Goal: Task Accomplishment & Management: Manage account settings

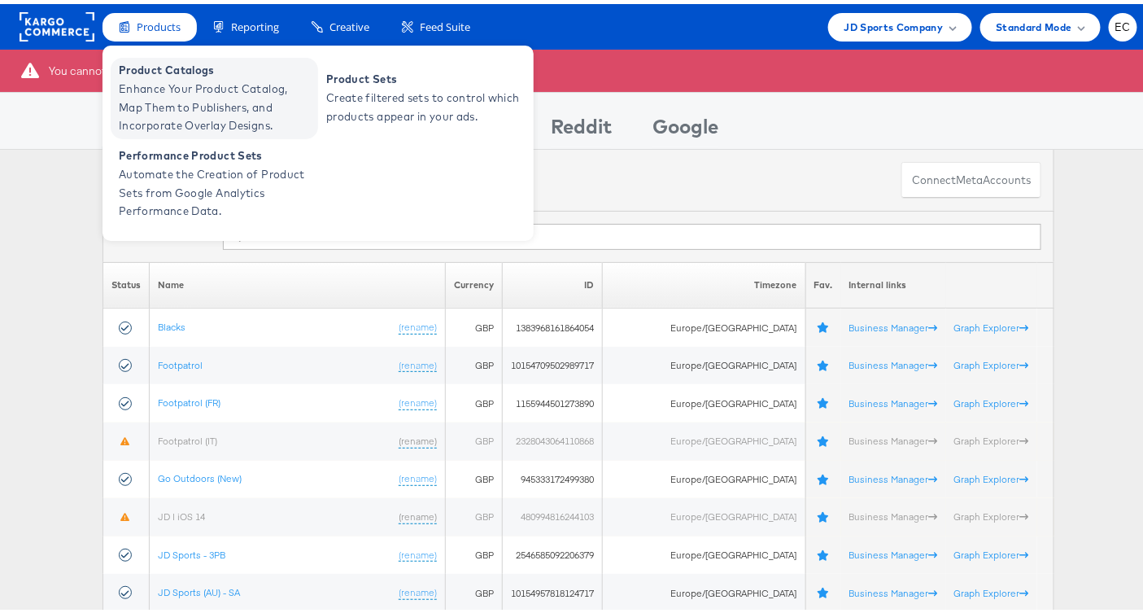
click at [193, 61] on span "Product Catalogs" at bounding box center [216, 66] width 195 height 19
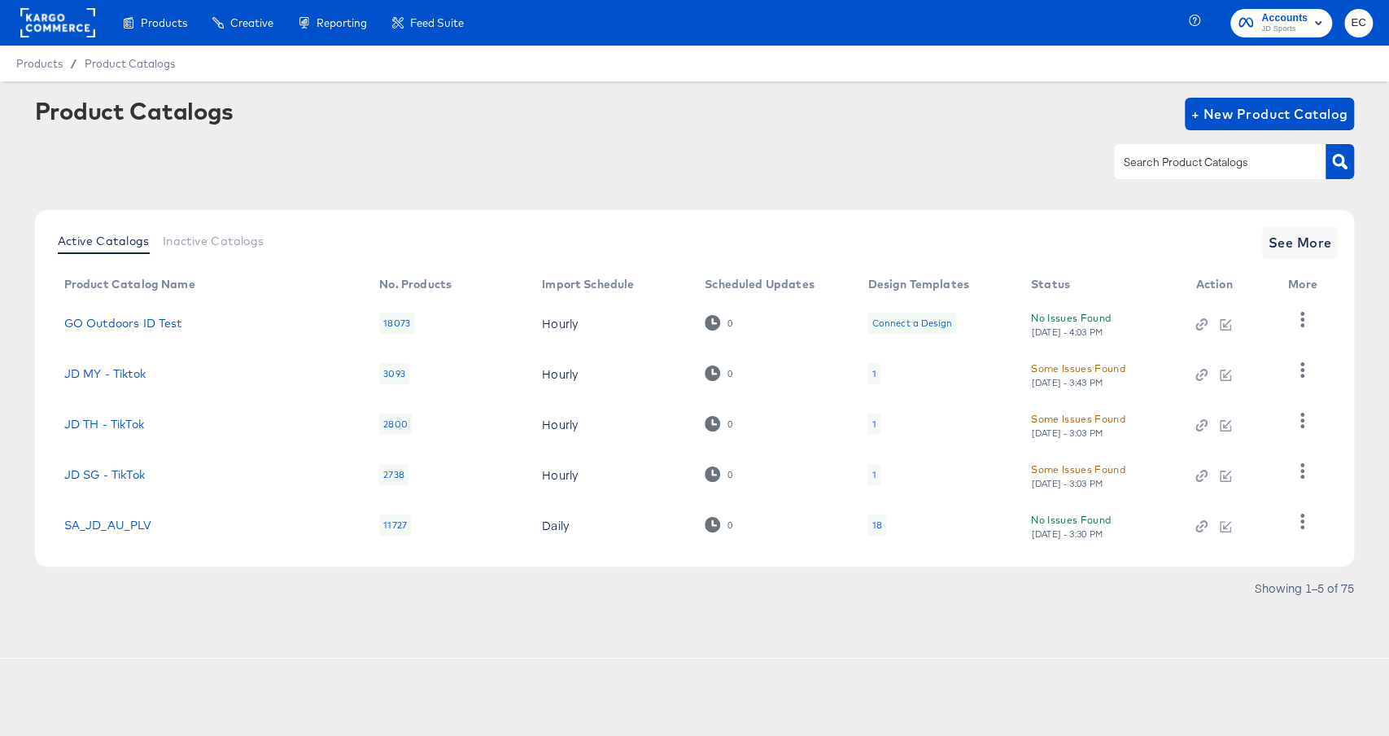
click at [1164, 161] on input "text" at bounding box center [1206, 162] width 173 height 19
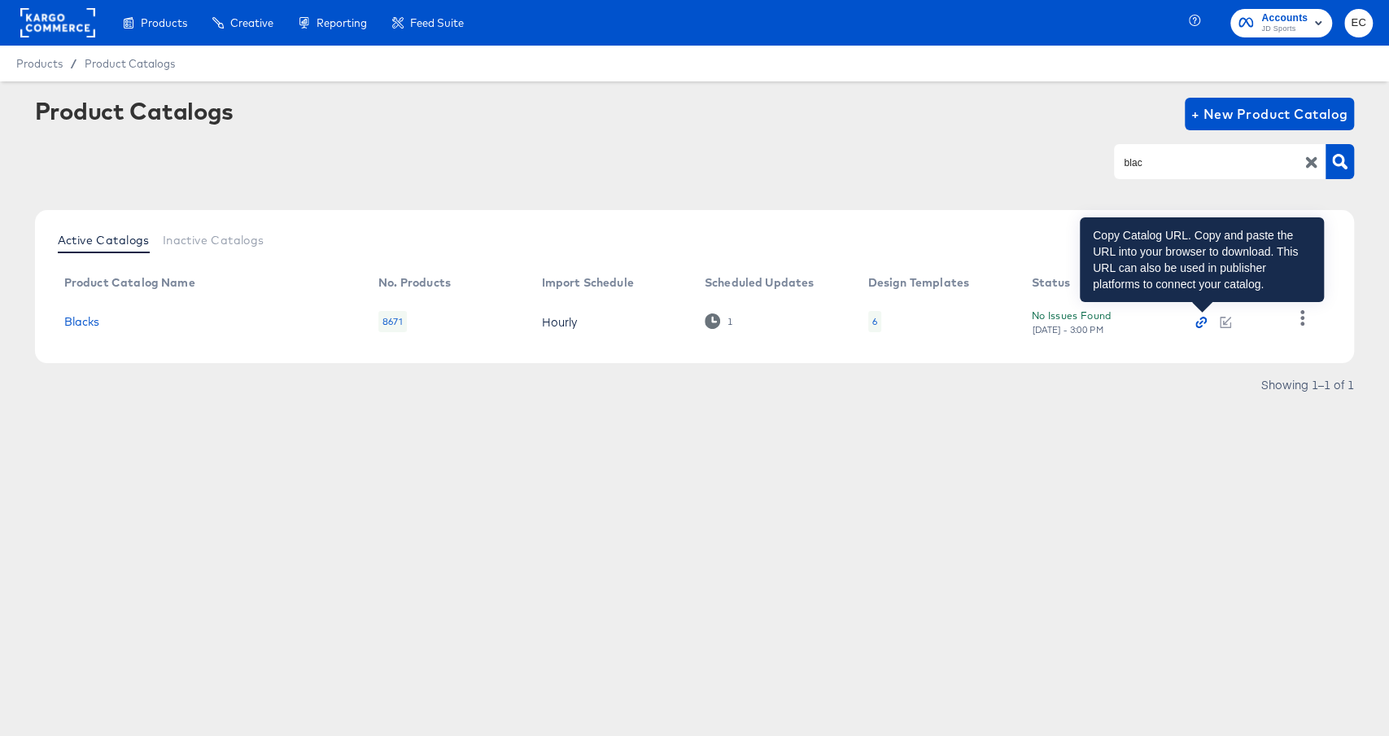
click at [1199, 325] on icon "button" at bounding box center [1200, 322] width 11 height 11
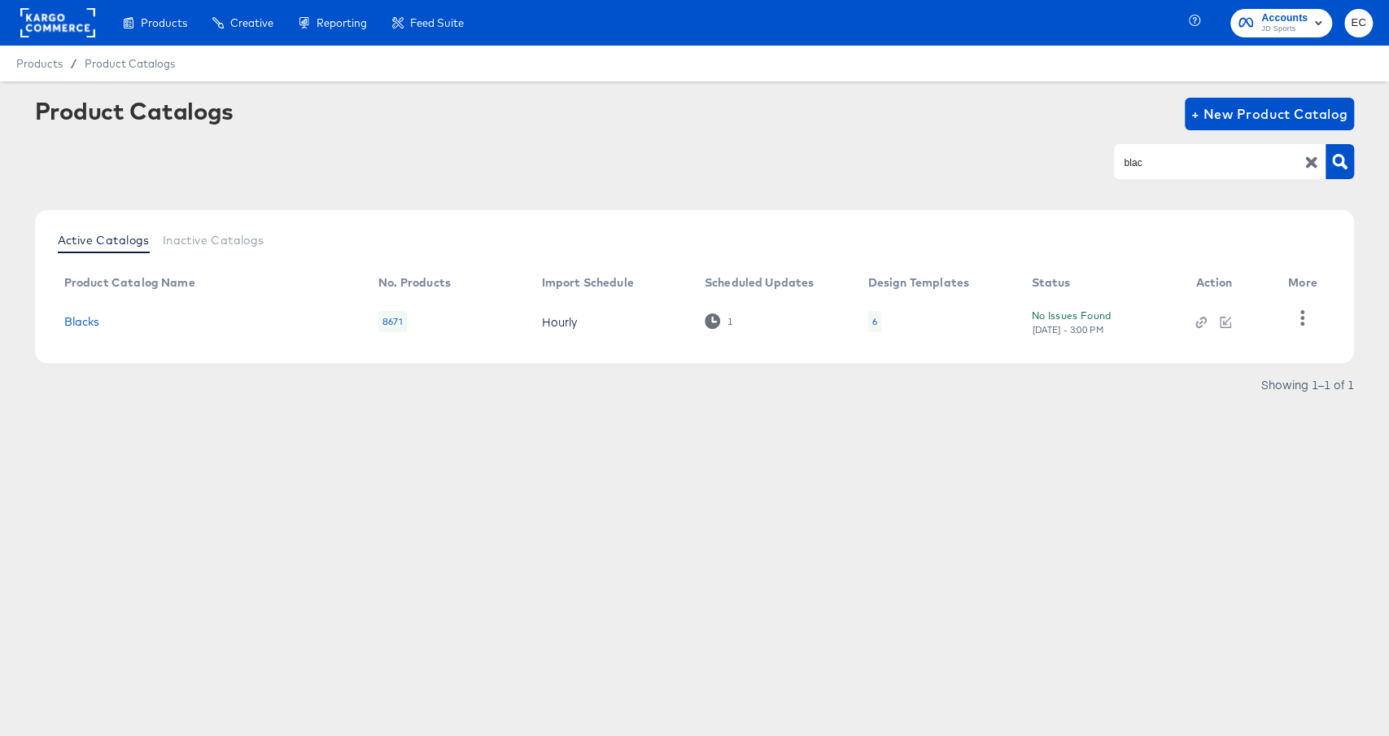
click at [1164, 165] on input "blac" at bounding box center [1206, 162] width 173 height 19
click at [1208, 320] on div at bounding box center [1225, 321] width 60 height 15
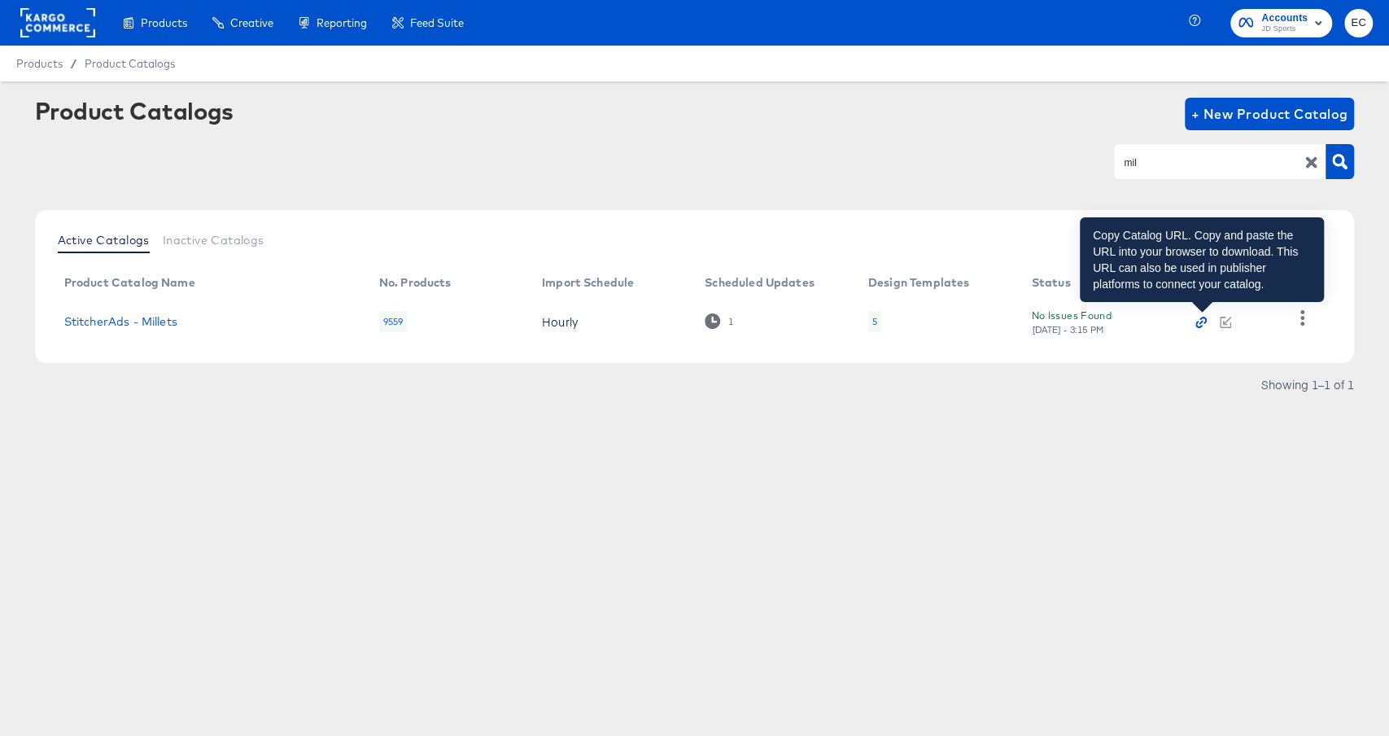
click at [1204, 320] on icon "button" at bounding box center [1200, 322] width 11 height 11
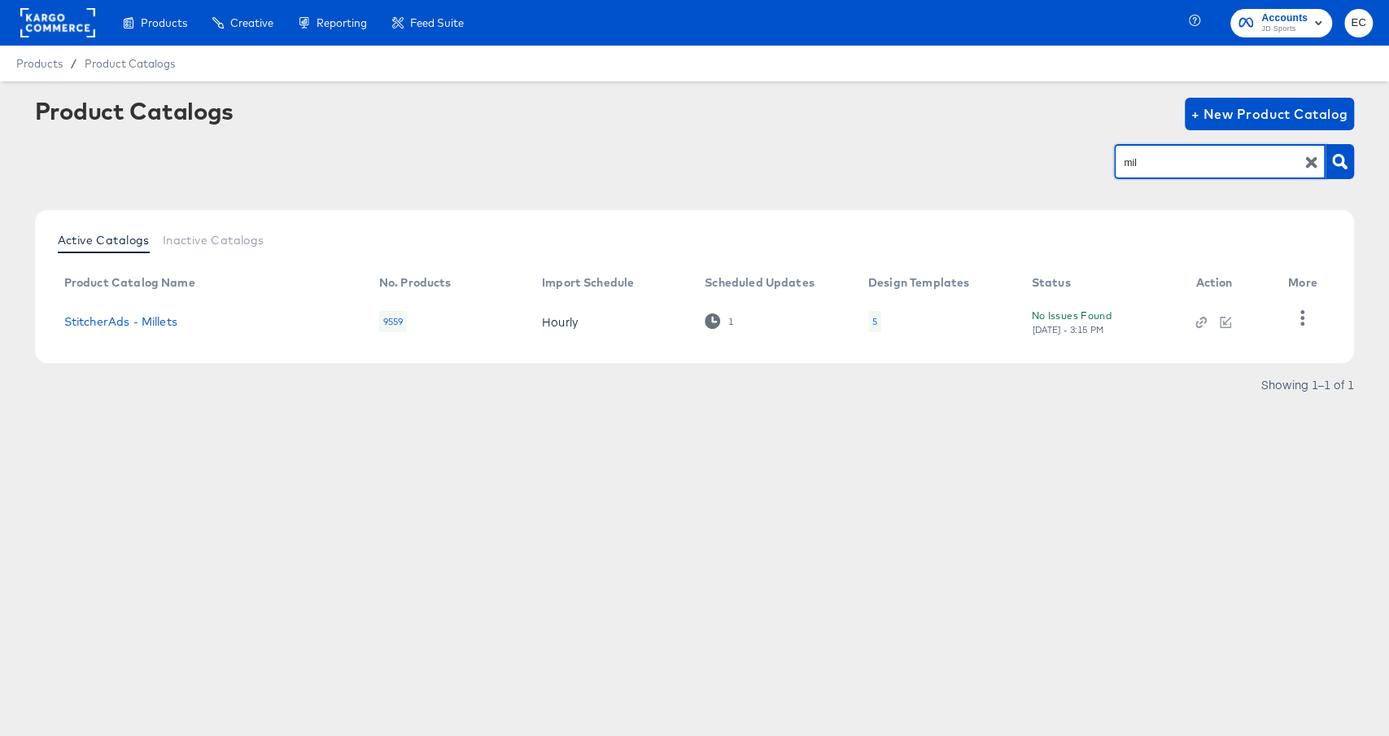
click at [1209, 169] on input "mil" at bounding box center [1206, 162] width 173 height 19
type input "i"
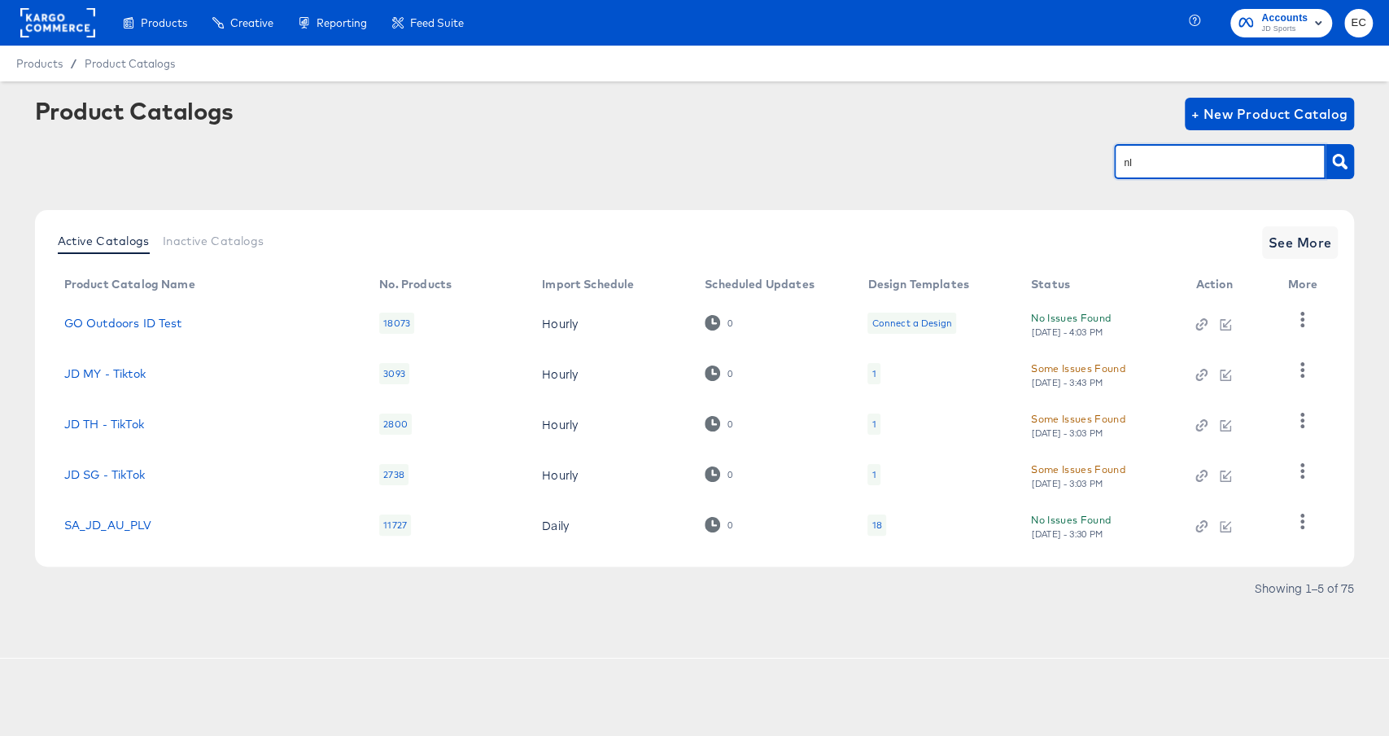
type input "nl"
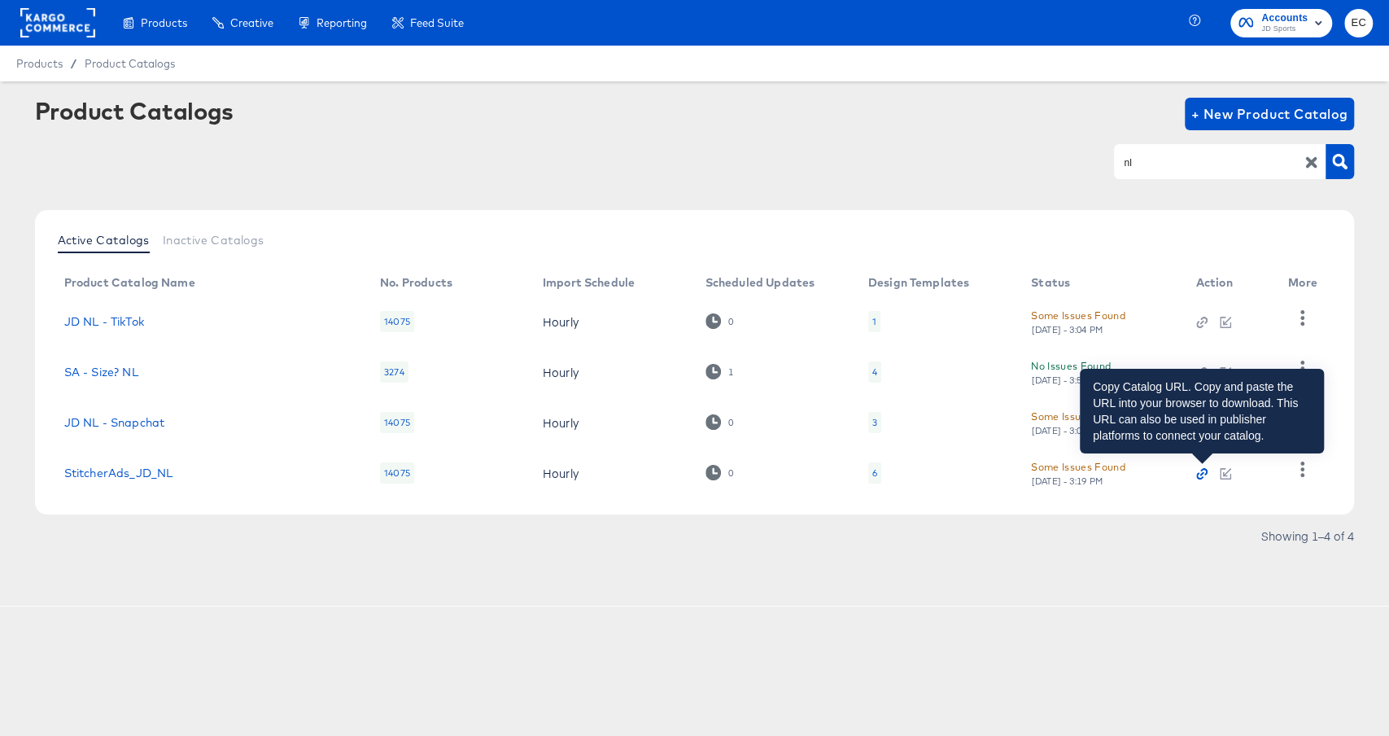
click at [1200, 472] on icon "button" at bounding box center [1201, 473] width 11 height 11
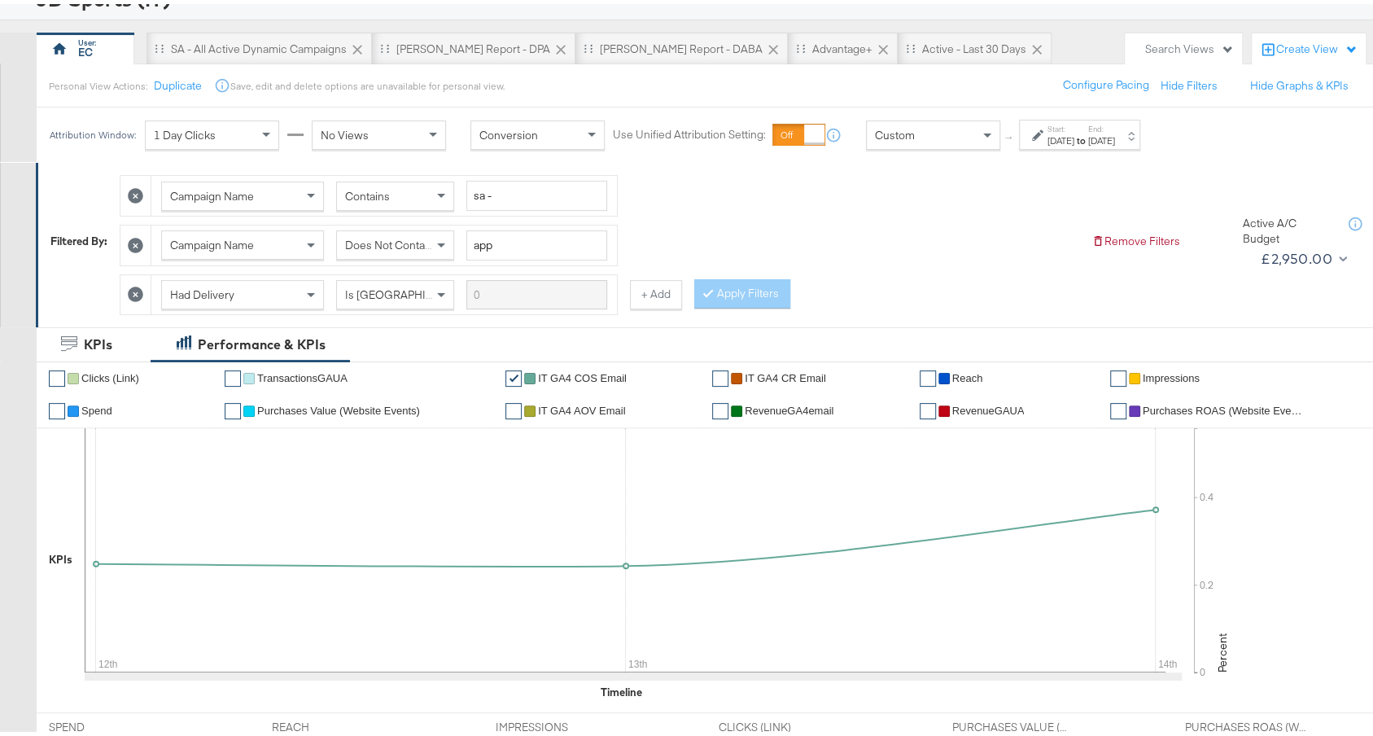
scroll to position [69, 0]
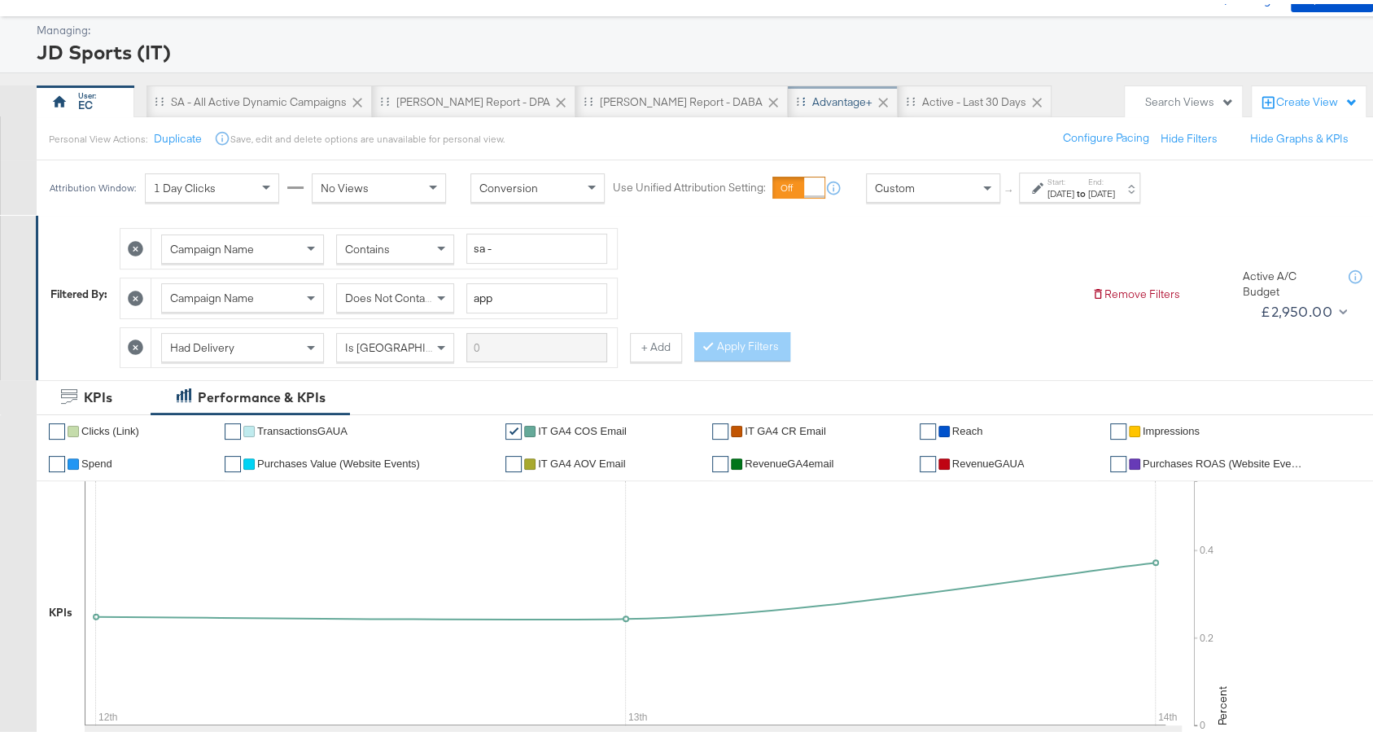
click at [812, 103] on div "Advantage+" at bounding box center [842, 97] width 60 height 15
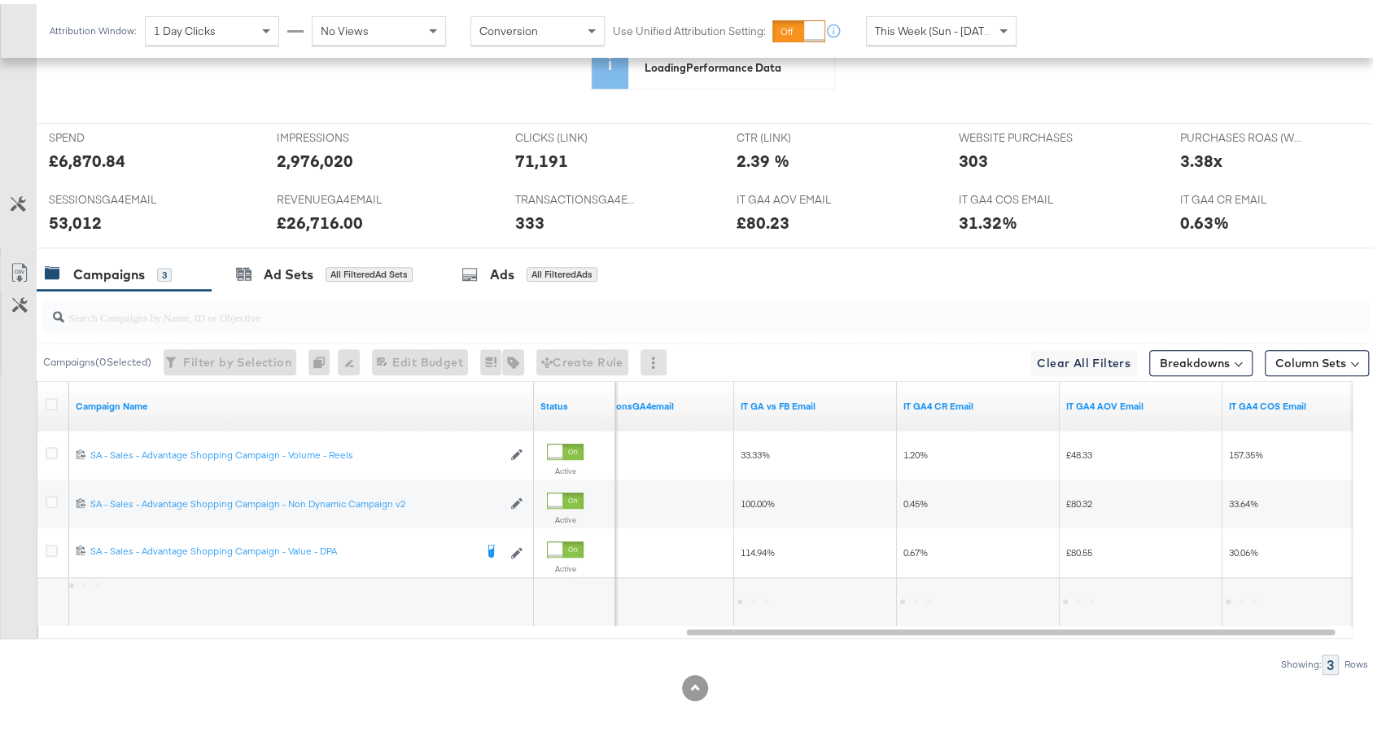
scroll to position [710, 0]
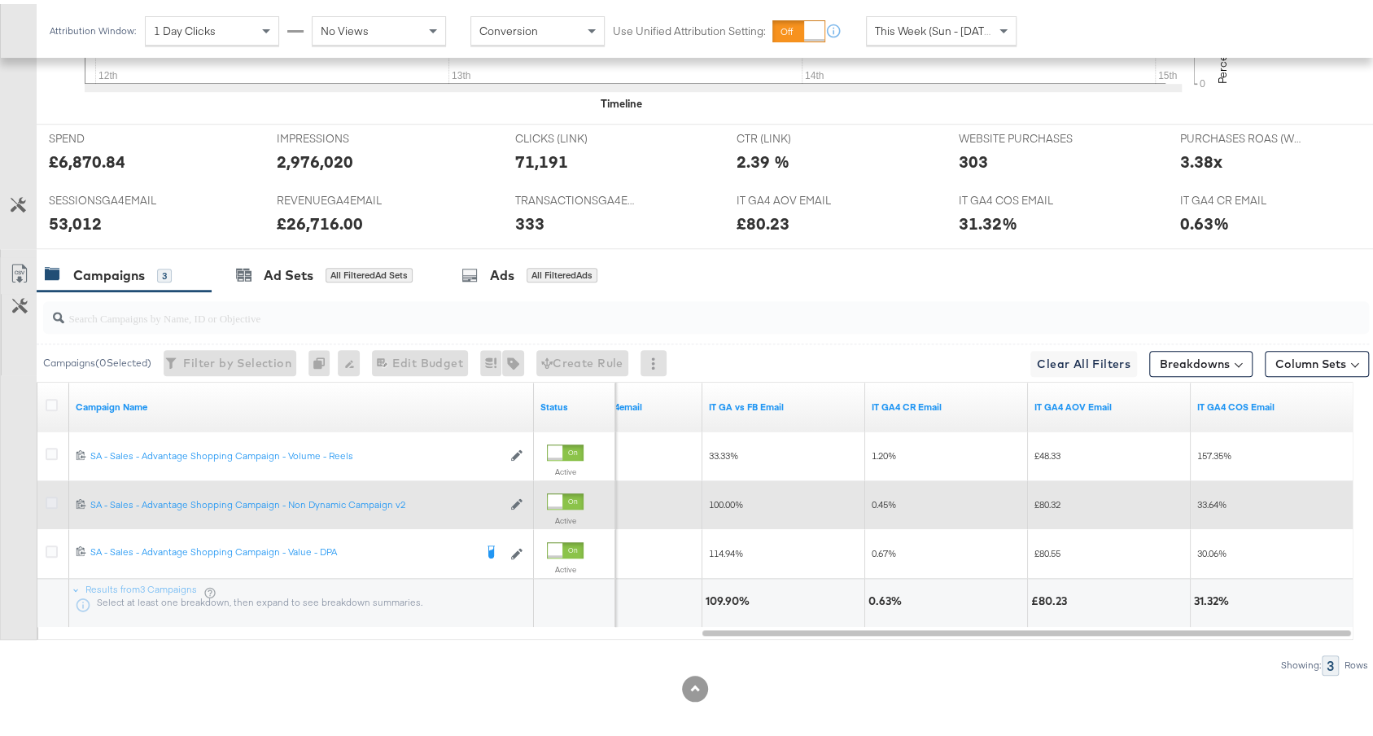
click at [51, 494] on icon at bounding box center [52, 498] width 12 height 12
click at [0, 0] on input "checkbox" at bounding box center [0, 0] width 0 height 0
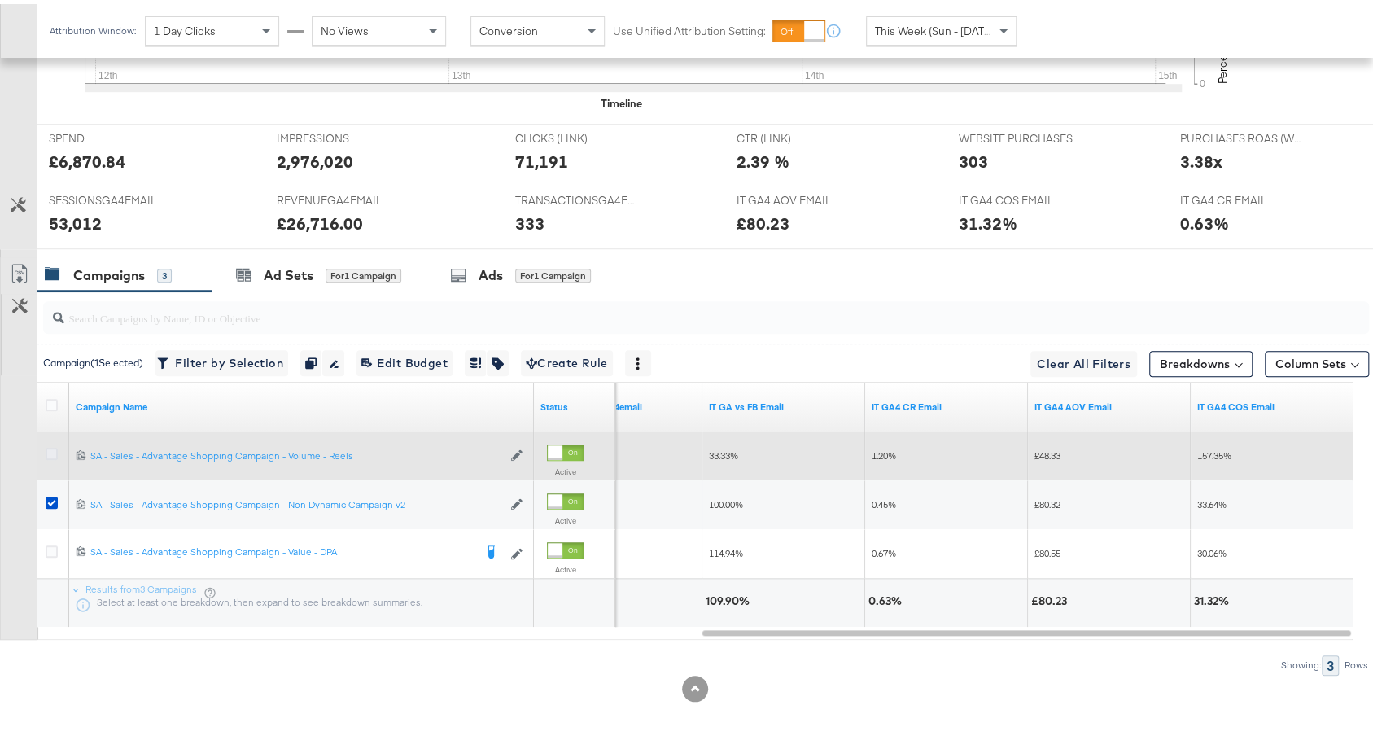
click at [50, 443] on icon at bounding box center [52, 449] width 12 height 12
click at [0, 0] on input "checkbox" at bounding box center [0, 0] width 0 height 0
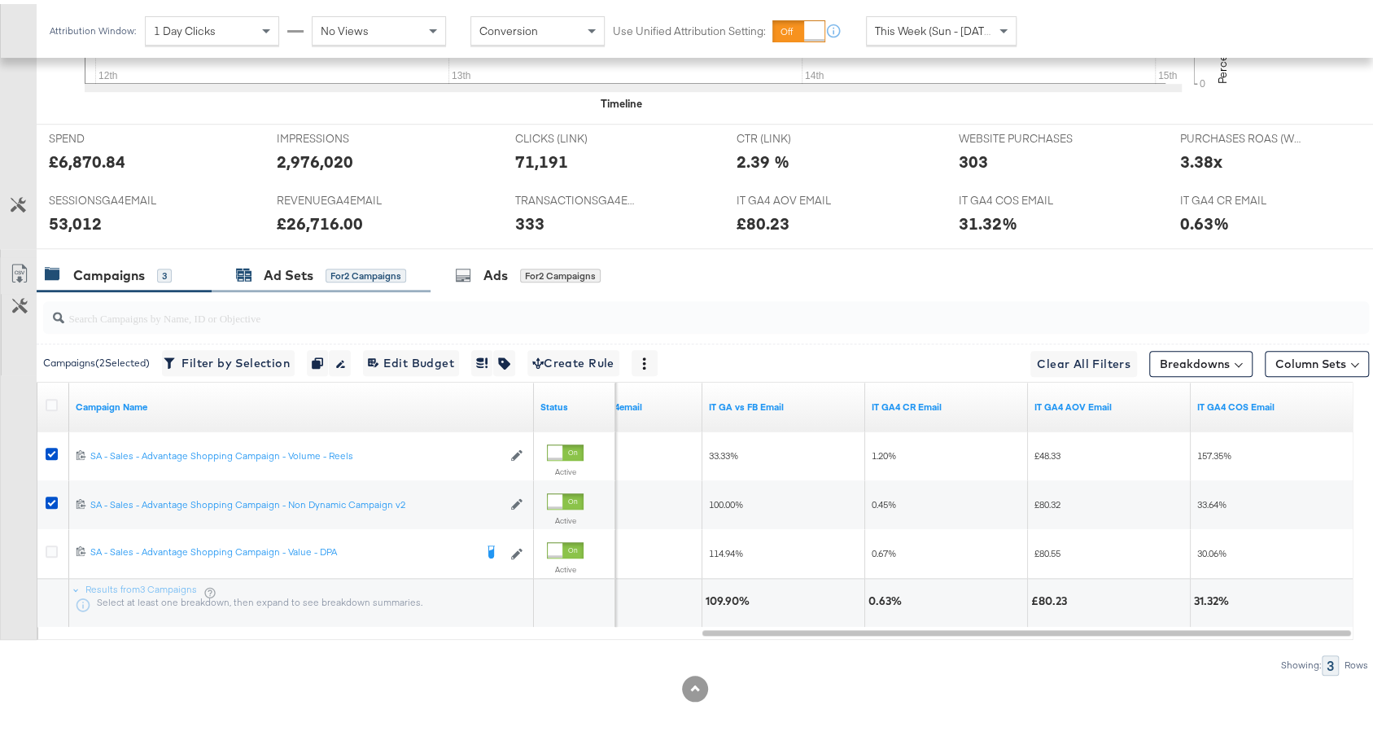
click at [275, 270] on div "Ad Sets" at bounding box center [289, 271] width 50 height 19
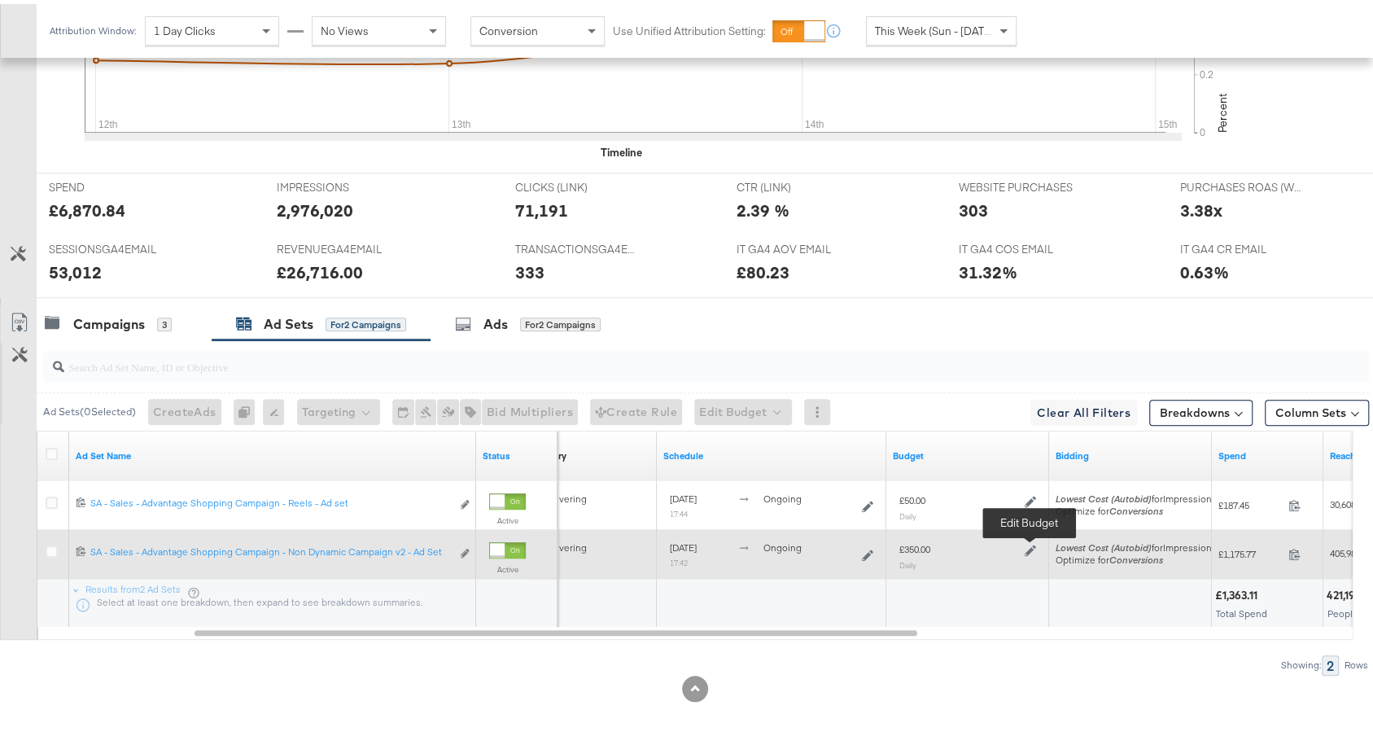
click at [1026, 540] on icon at bounding box center [1029, 545] width 11 height 11
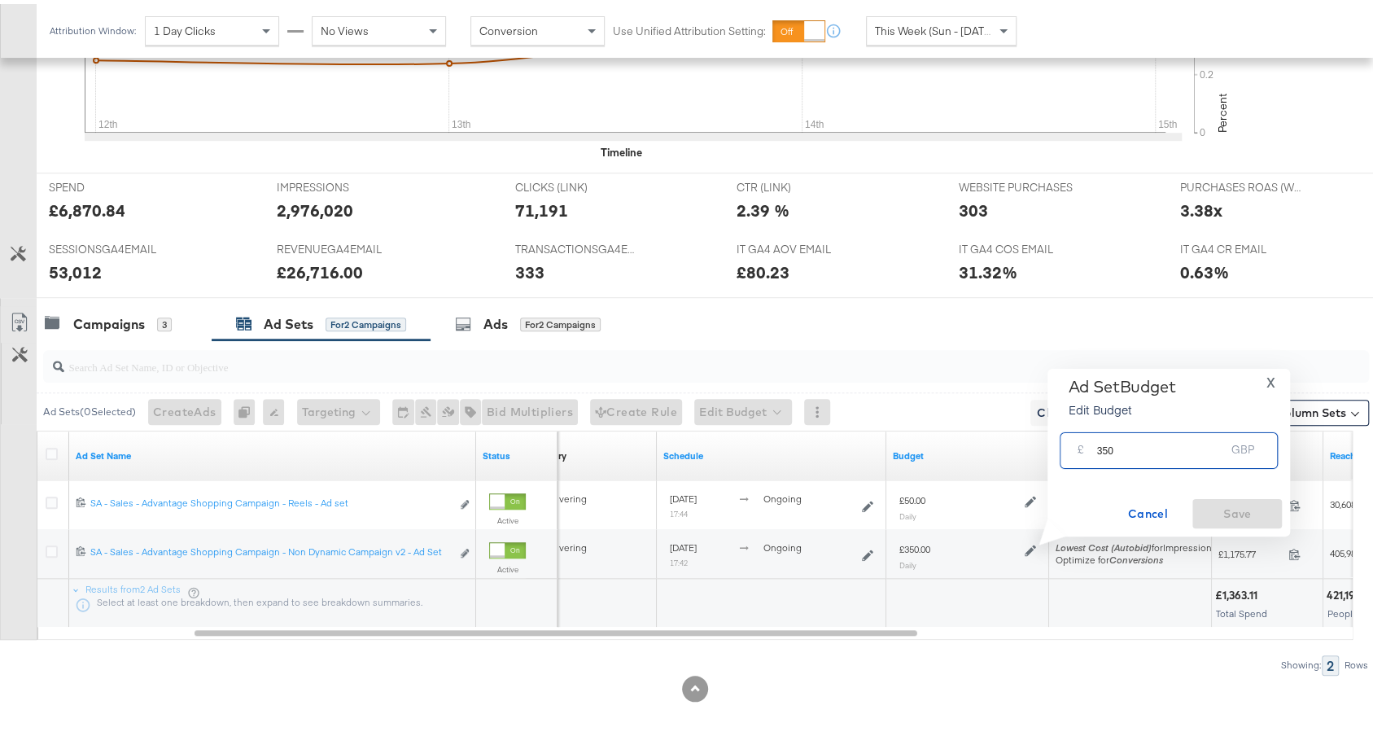
drag, startPoint x: 1101, startPoint y: 452, endPoint x: 1155, endPoint y: 451, distance: 54.5
click at [1155, 452] on input "350" at bounding box center [1160, 439] width 129 height 35
type input "320"
click at [1232, 509] on span "Save" at bounding box center [1237, 510] width 76 height 20
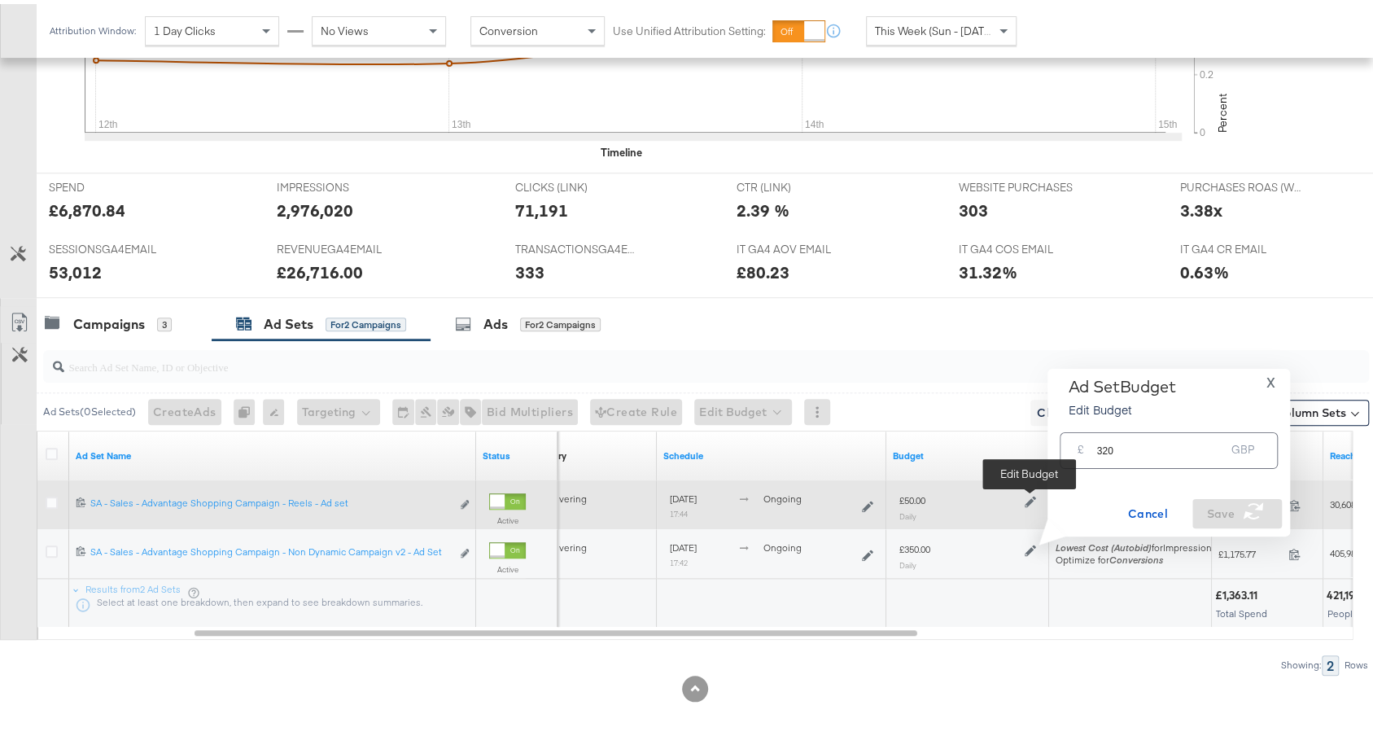
click at [1027, 491] on icon at bounding box center [1029, 496] width 11 height 11
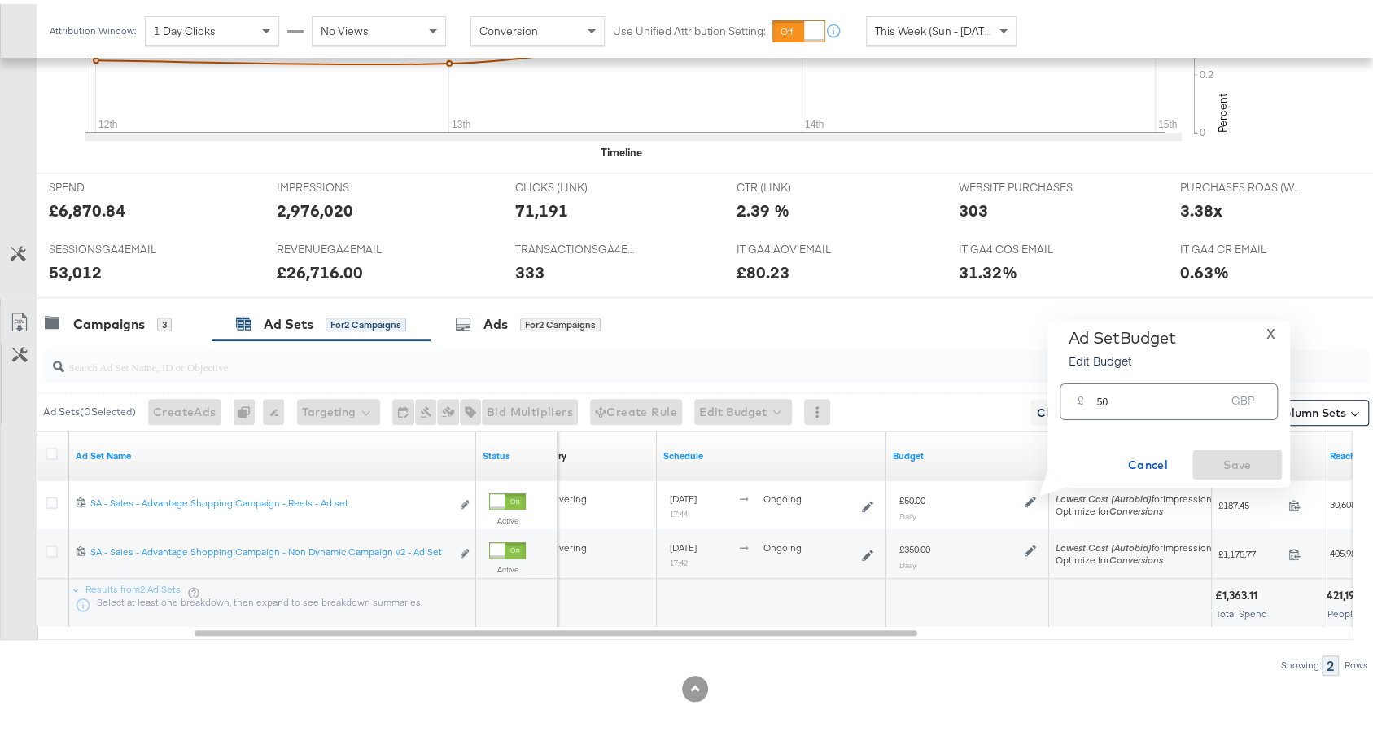
click at [1372, 395] on div at bounding box center [1374, 339] width 0 height 648
click at [1120, 395] on div "Campaign Budget Successfully Updated" at bounding box center [1188, 339] width 372 height 648
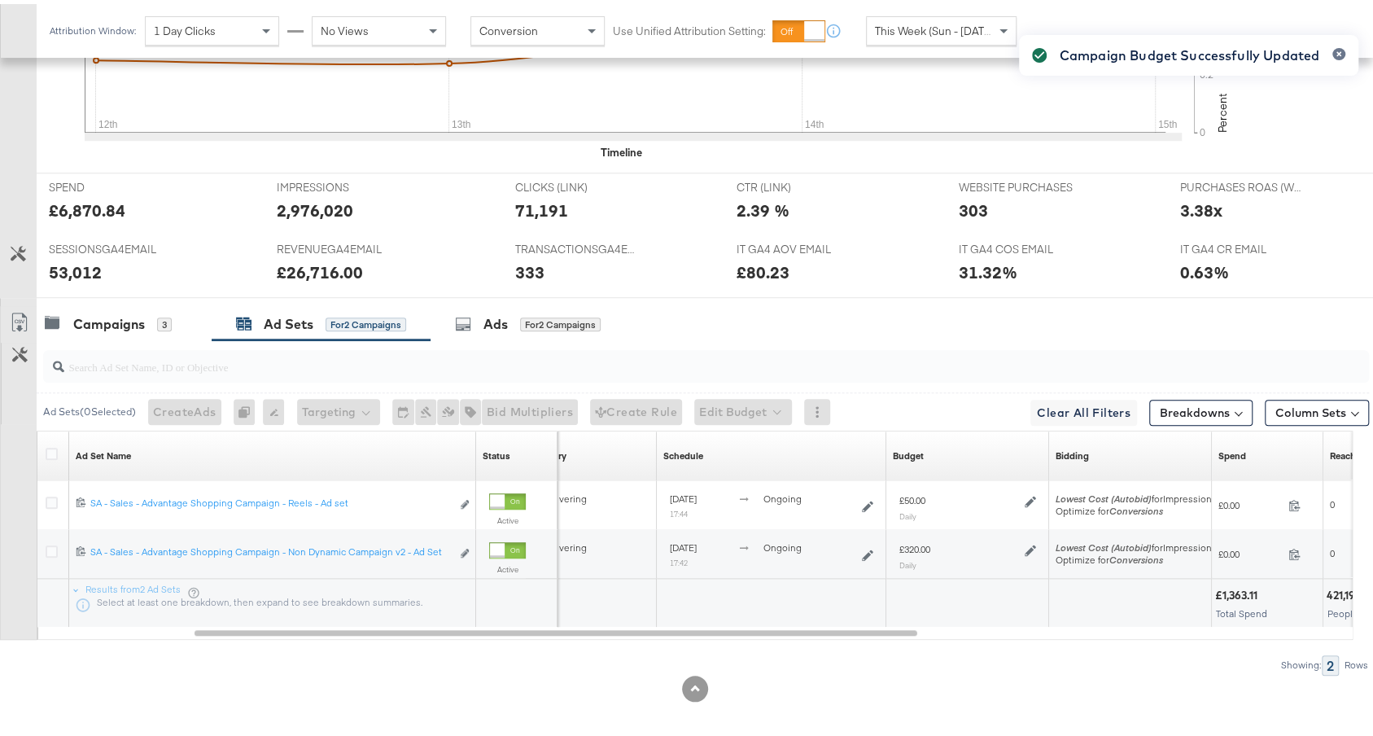
click at [1031, 492] on div "Campaign Budget Successfully Updated" at bounding box center [1188, 339] width 372 height 648
click at [1031, 488] on div "Campaign Budget Successfully Updated" at bounding box center [1188, 339] width 372 height 648
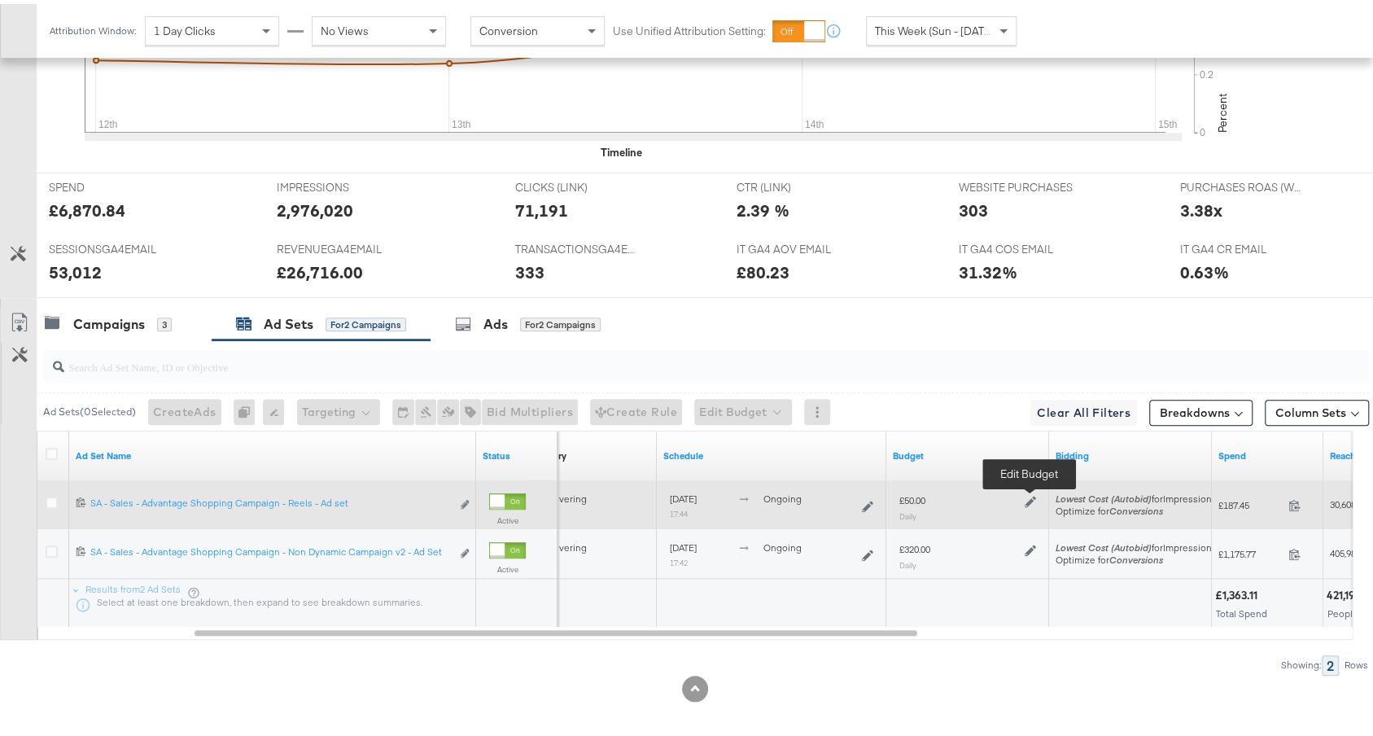
click at [1028, 491] on icon at bounding box center [1029, 496] width 11 height 11
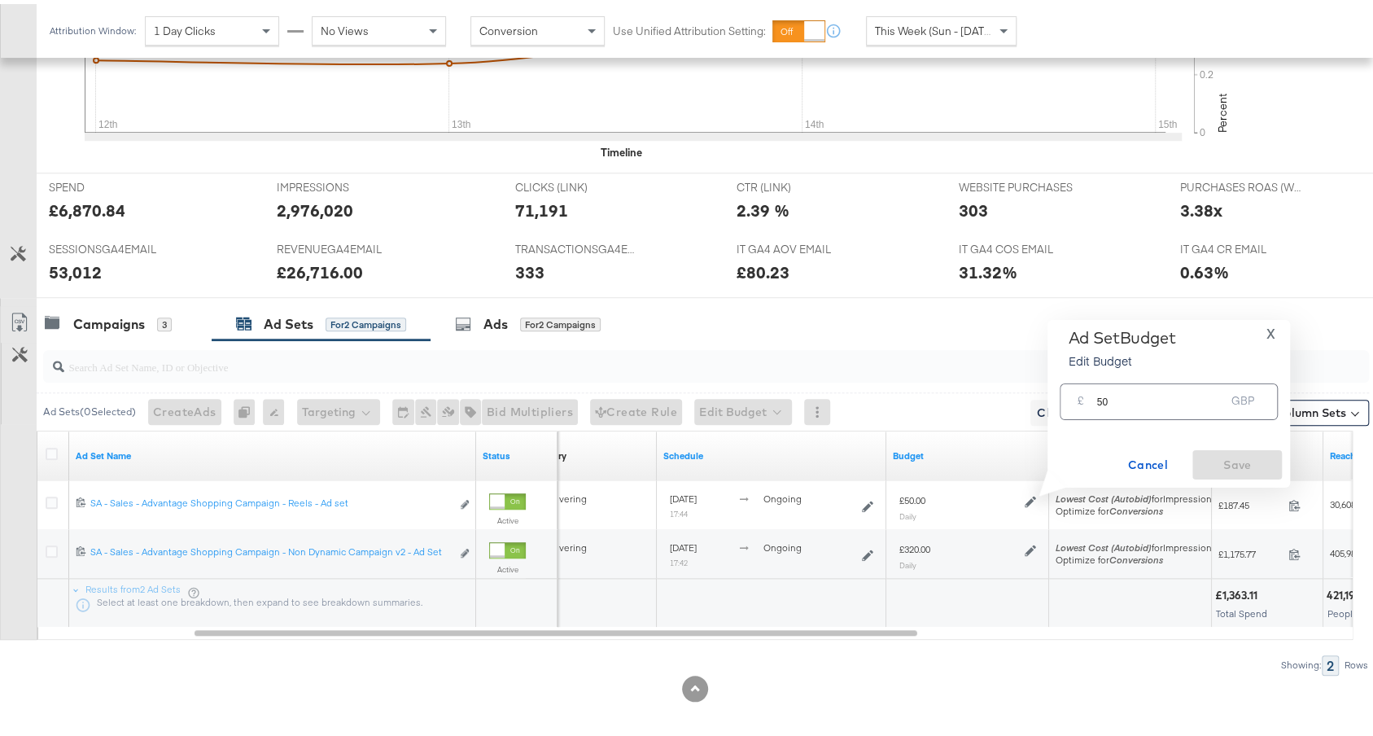
click at [1116, 404] on input "50" at bounding box center [1160, 390] width 129 height 35
type input "80"
click at [1216, 456] on span "Save" at bounding box center [1237, 461] width 76 height 20
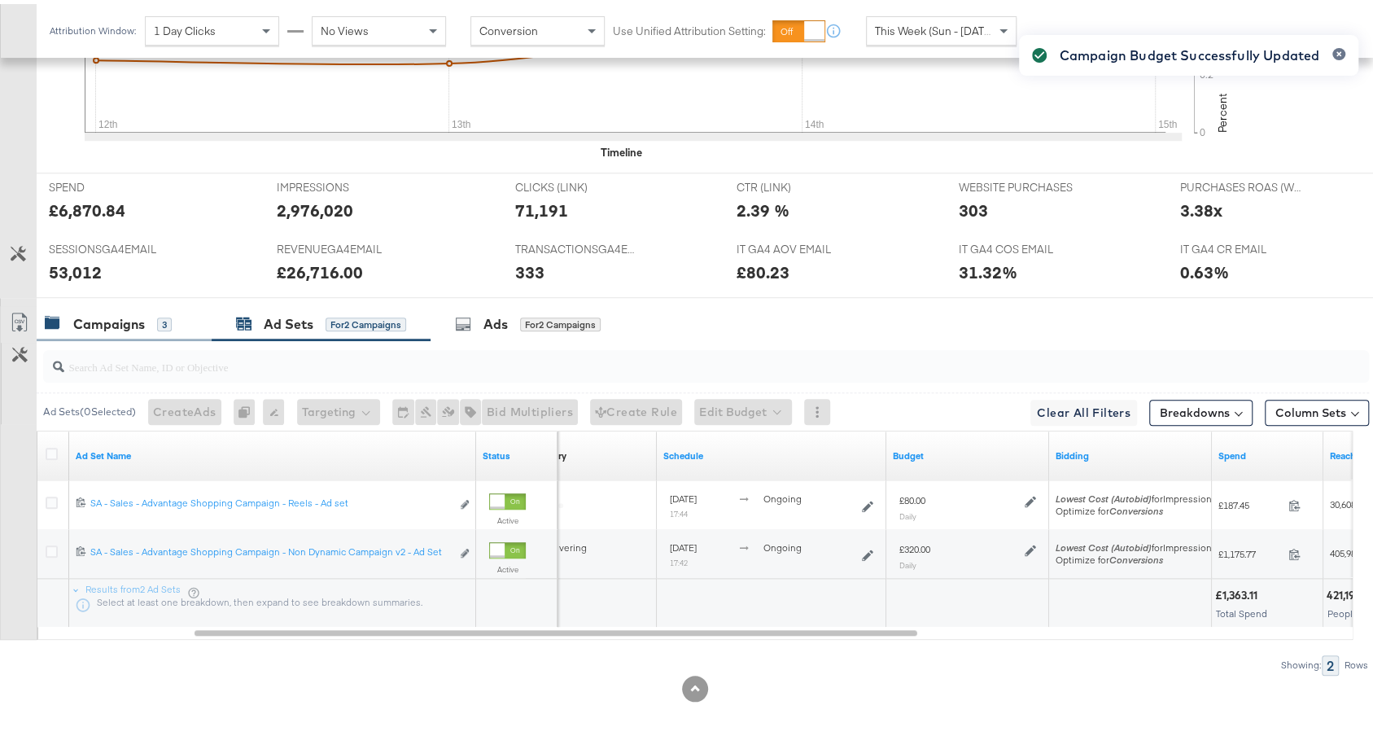
click at [146, 318] on div "Campaigns 3" at bounding box center [108, 320] width 127 height 19
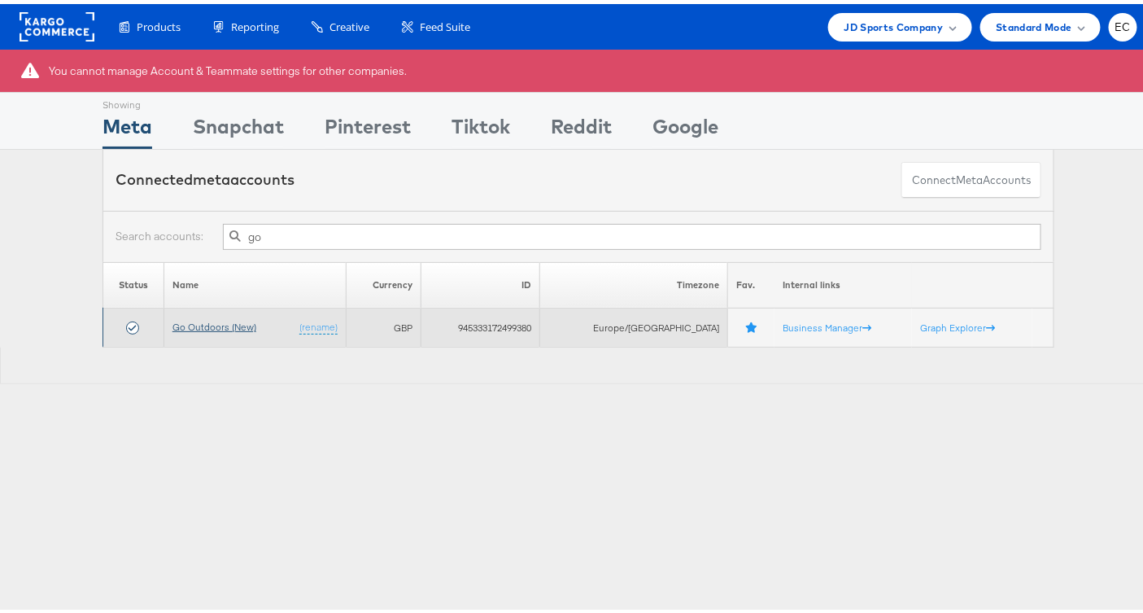
type input "go"
click at [229, 324] on link "Go Outdoors (New)" at bounding box center [214, 323] width 84 height 12
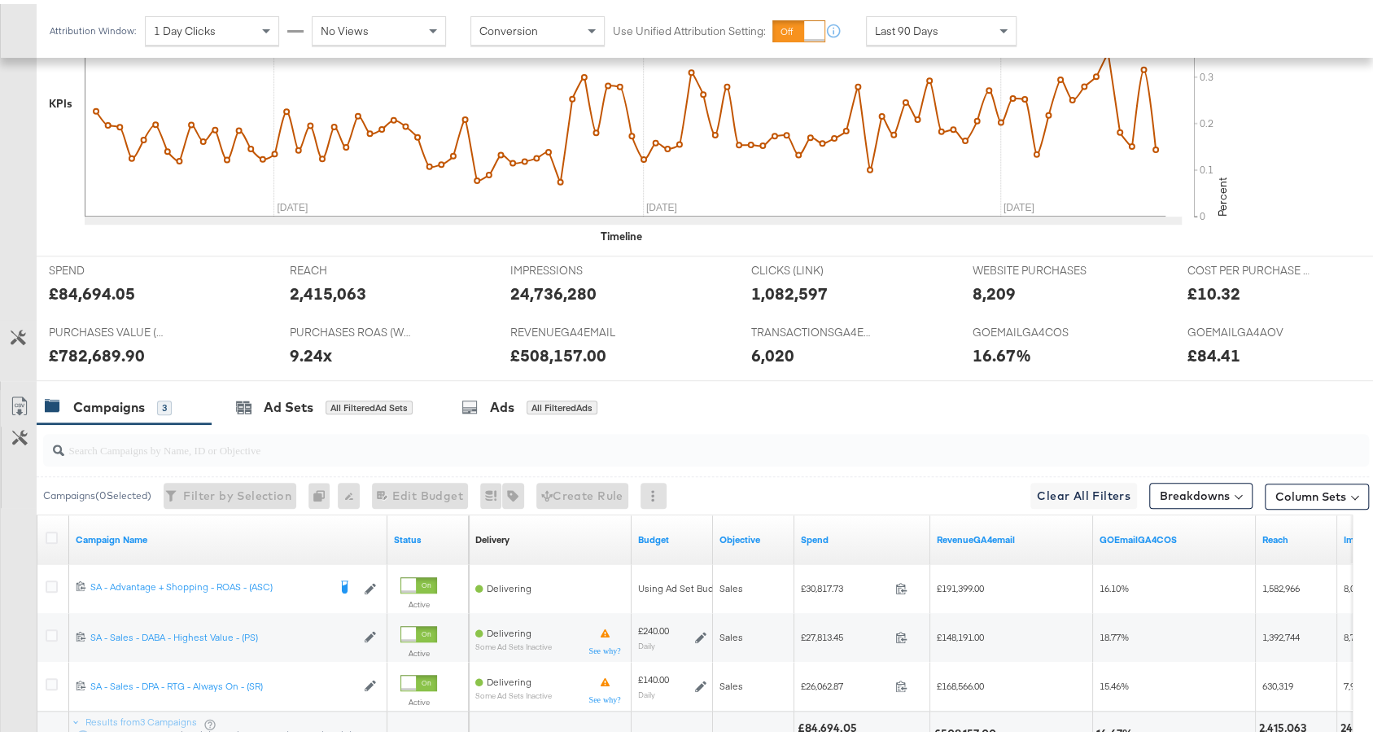
scroll to position [629, 0]
click at [921, 30] on span "Last 90 Days" at bounding box center [906, 27] width 63 height 15
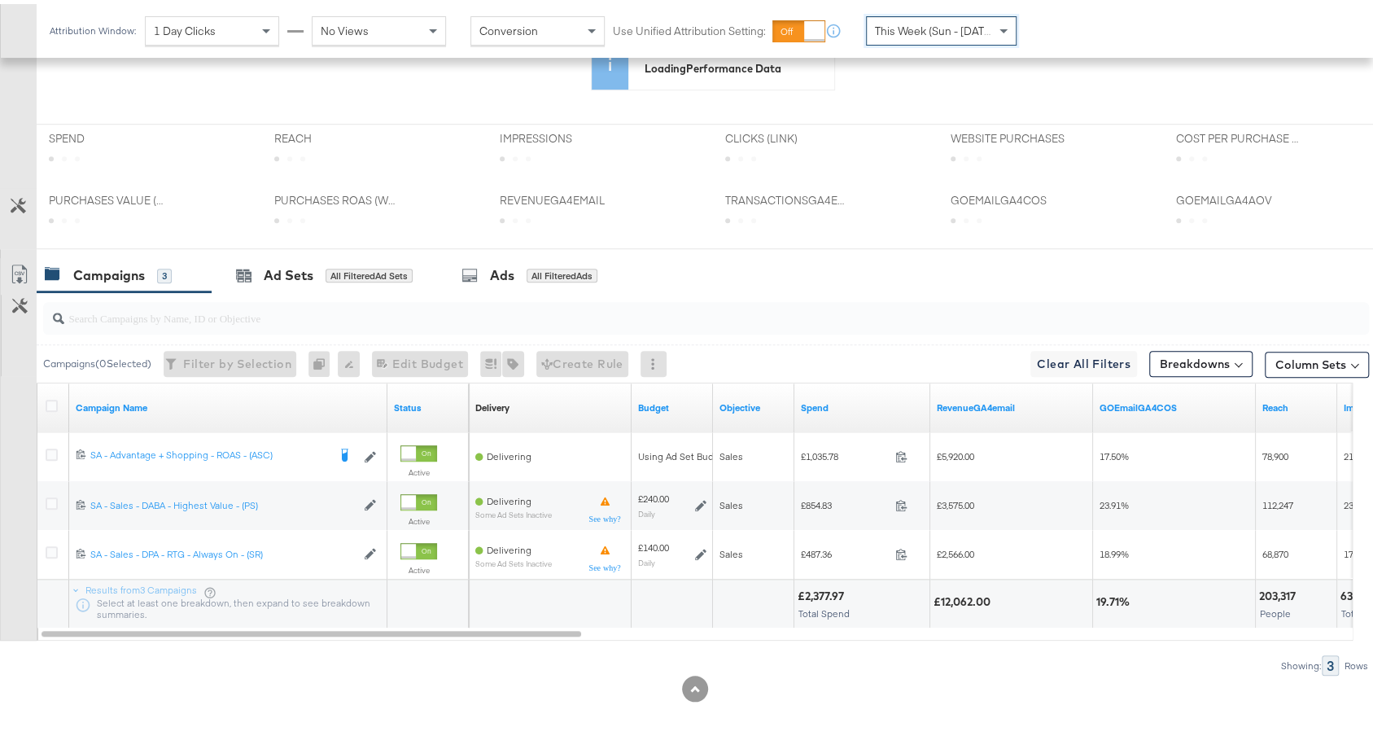
scroll to position [758, 0]
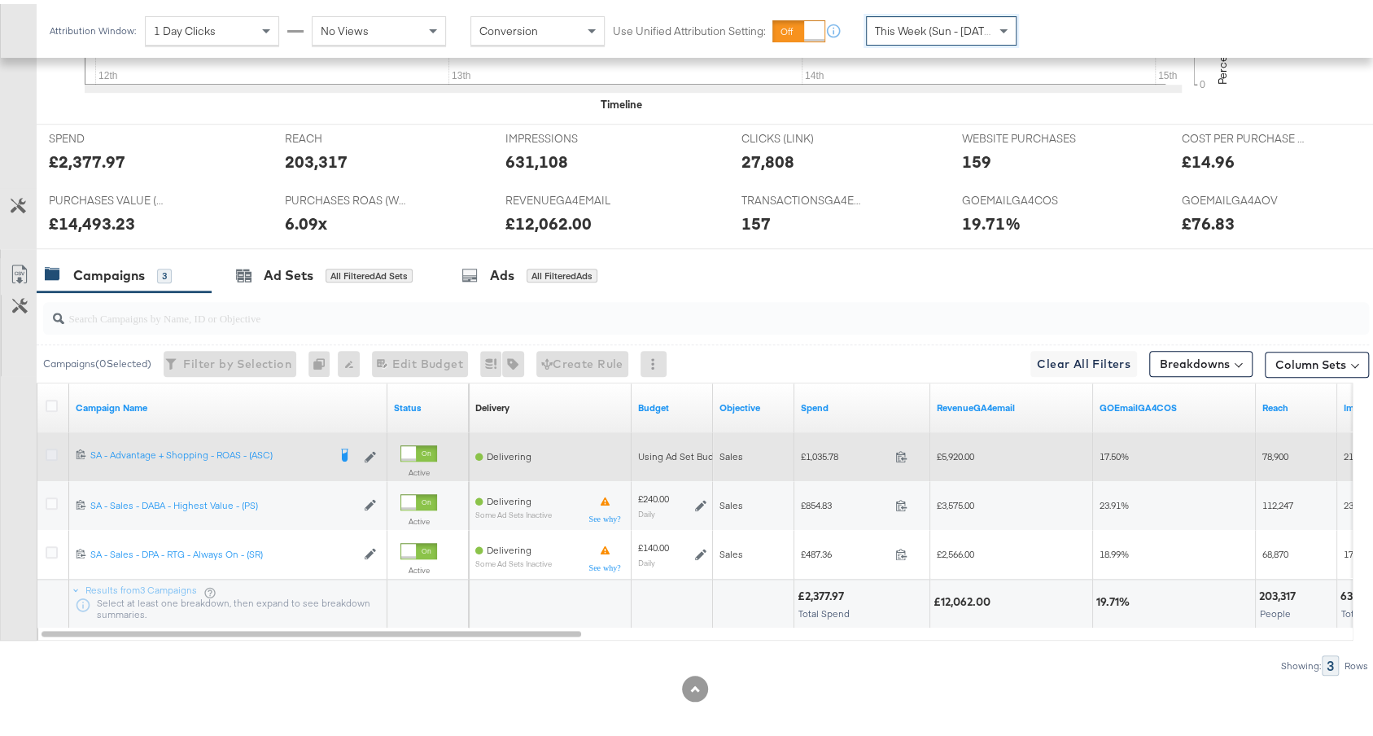
click at [52, 444] on icon at bounding box center [52, 450] width 12 height 12
click at [0, 0] on input "checkbox" at bounding box center [0, 0] width 0 height 0
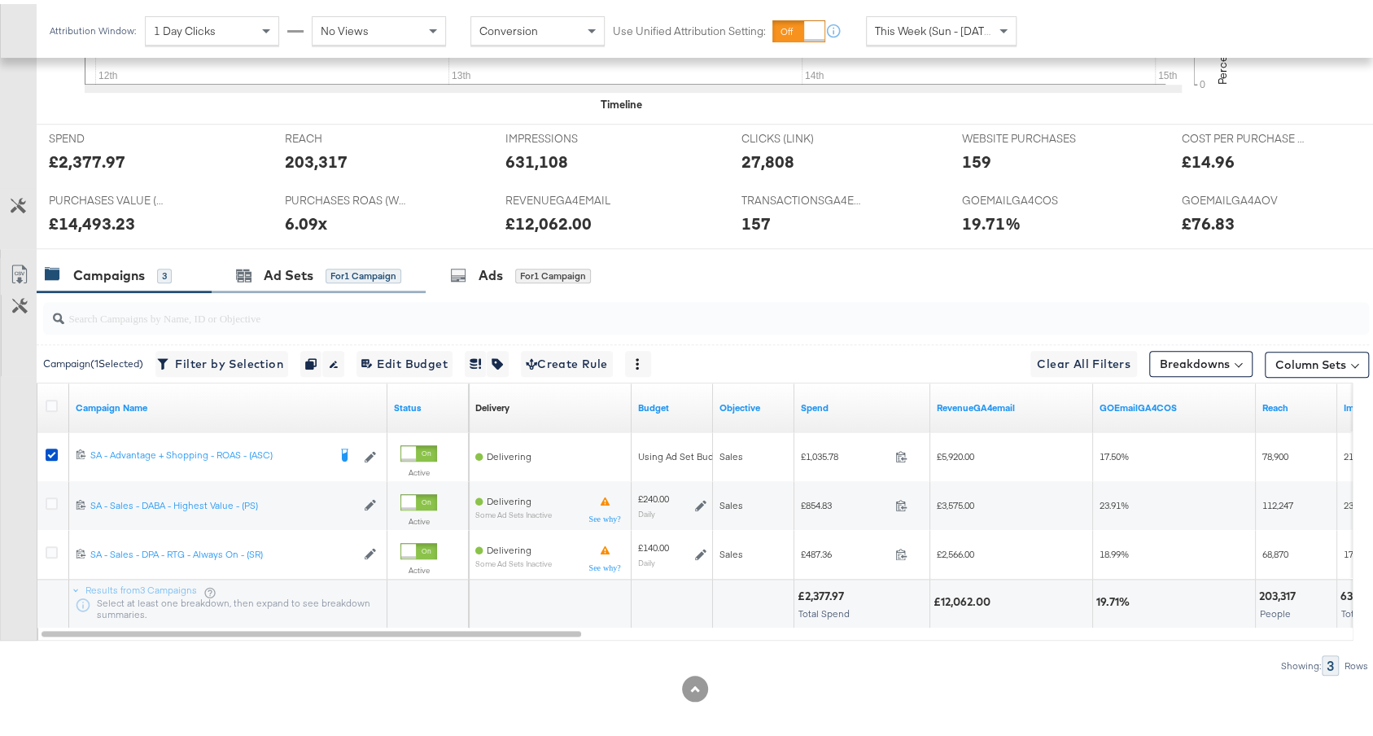
click at [300, 254] on div "Ad Sets for 1 Campaign" at bounding box center [319, 271] width 214 height 35
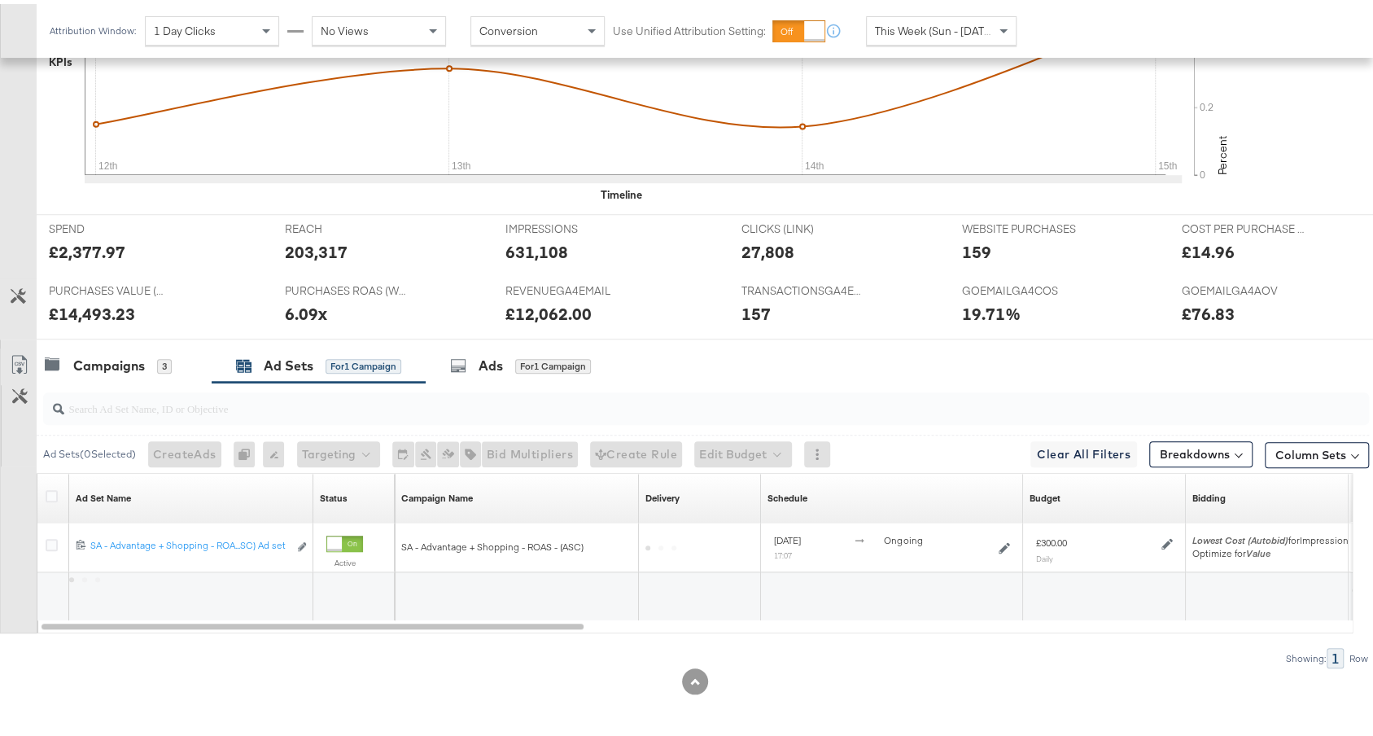
scroll to position [661, 0]
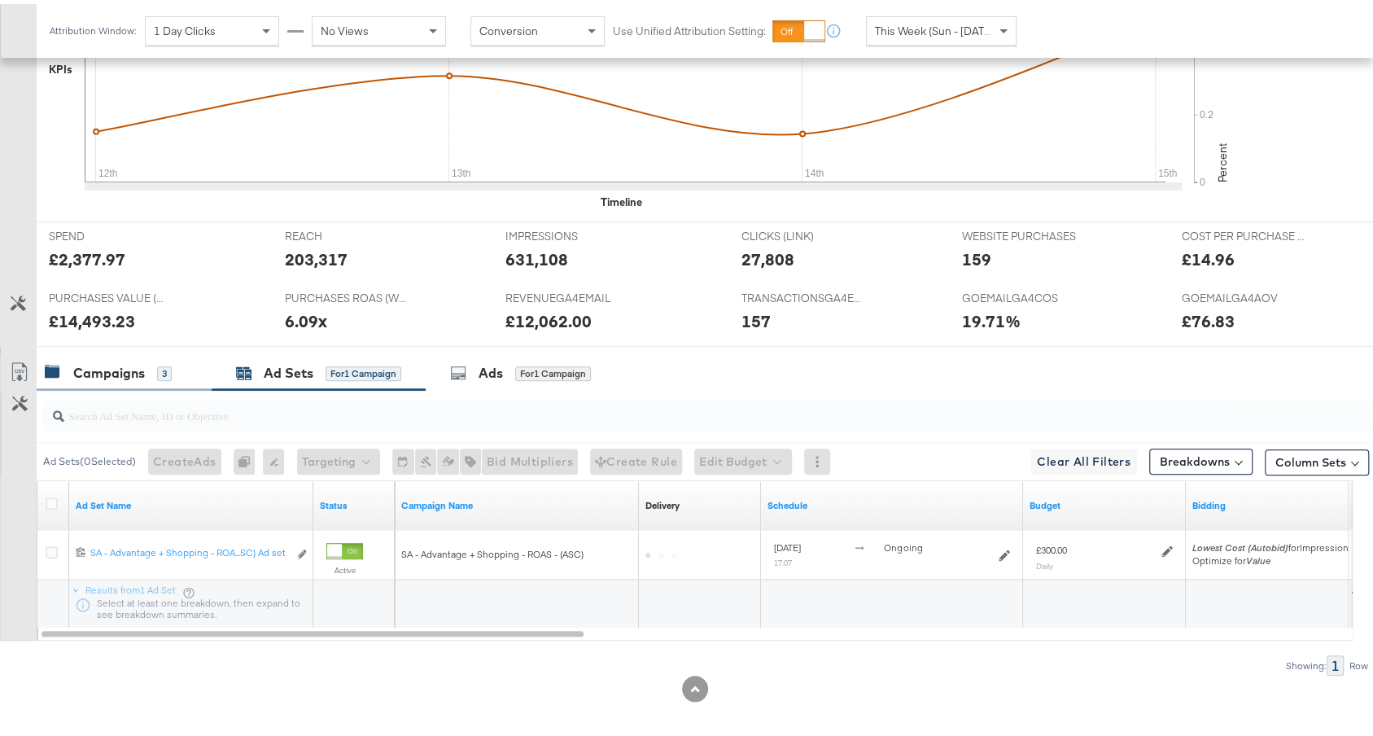
click at [108, 367] on div "Campaigns" at bounding box center [109, 369] width 72 height 19
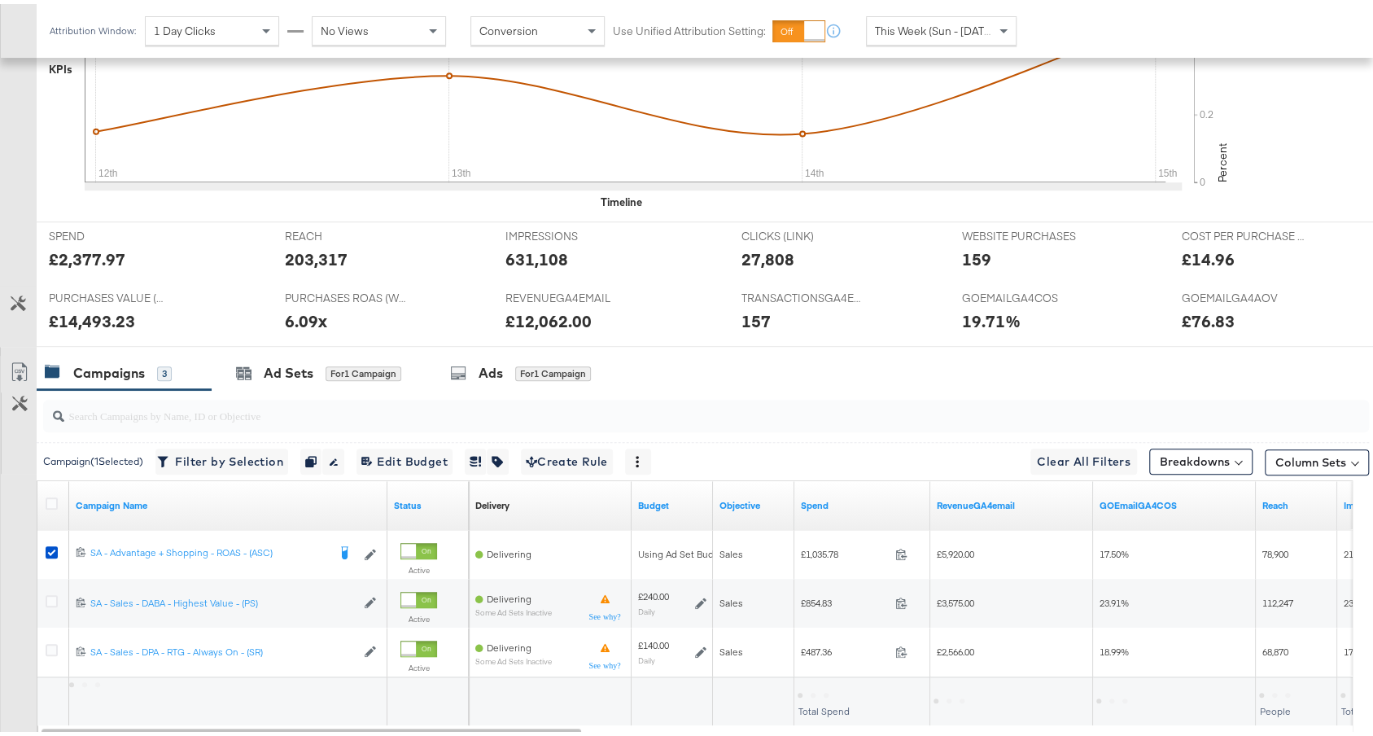
scroll to position [758, 0]
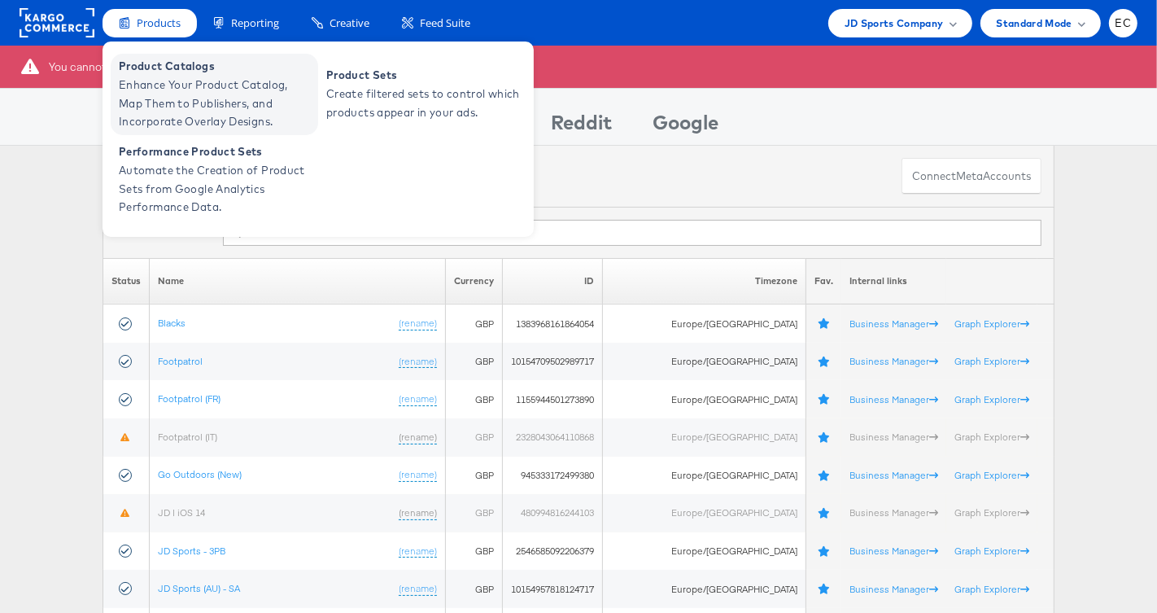
click at [172, 91] on span "Enhance Your Product Catalog, Map Them to Publishers, and Incorporate Overlay D…" at bounding box center [216, 103] width 195 height 55
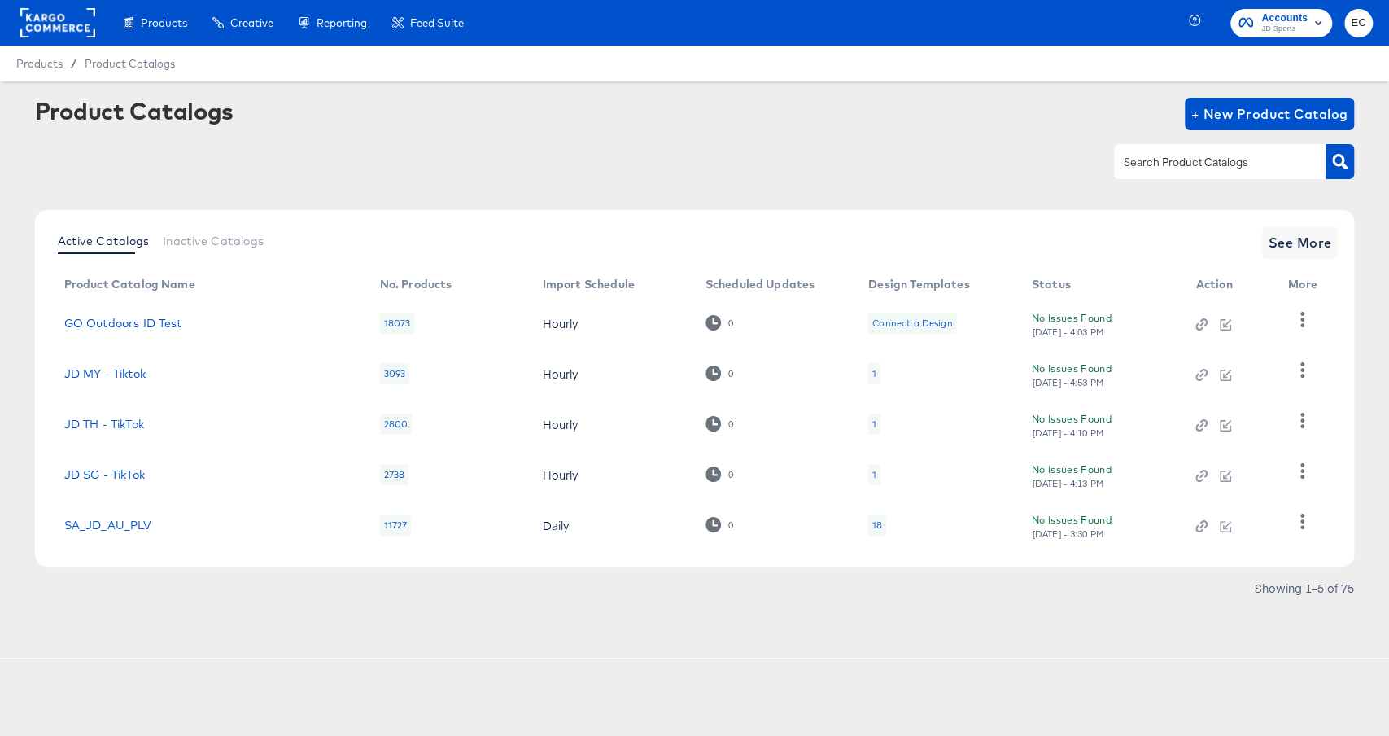
click at [1167, 148] on div at bounding box center [1220, 161] width 212 height 34
type input "de"
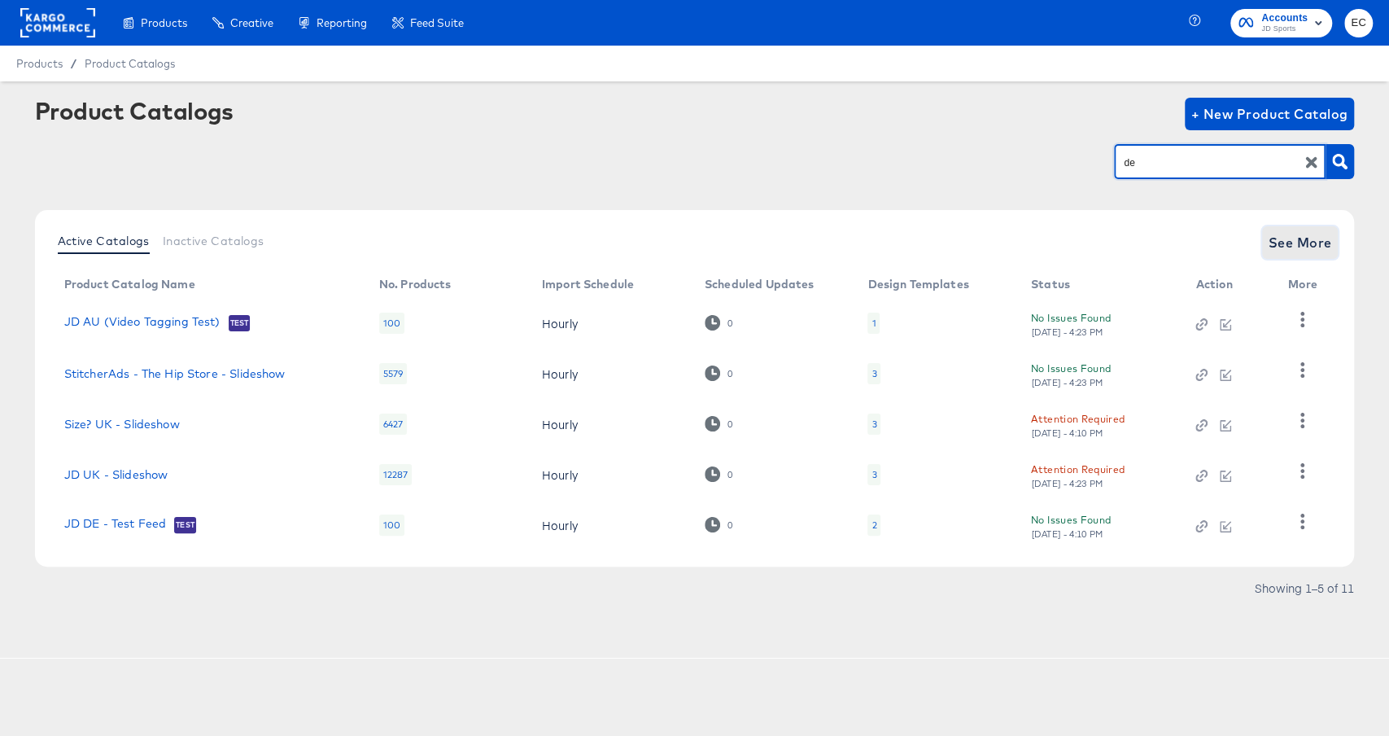
click at [1299, 243] on span "See More" at bounding box center [1300, 242] width 63 height 23
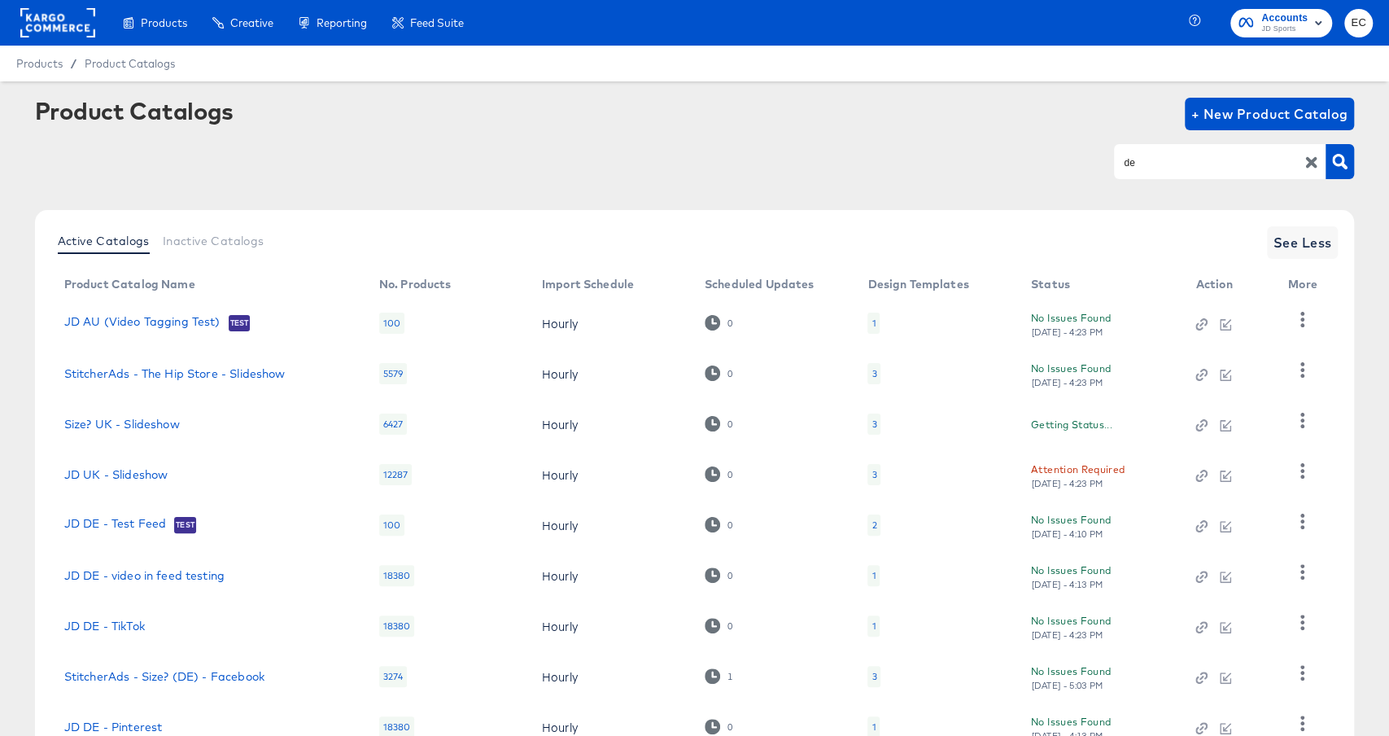
scroll to position [174, 0]
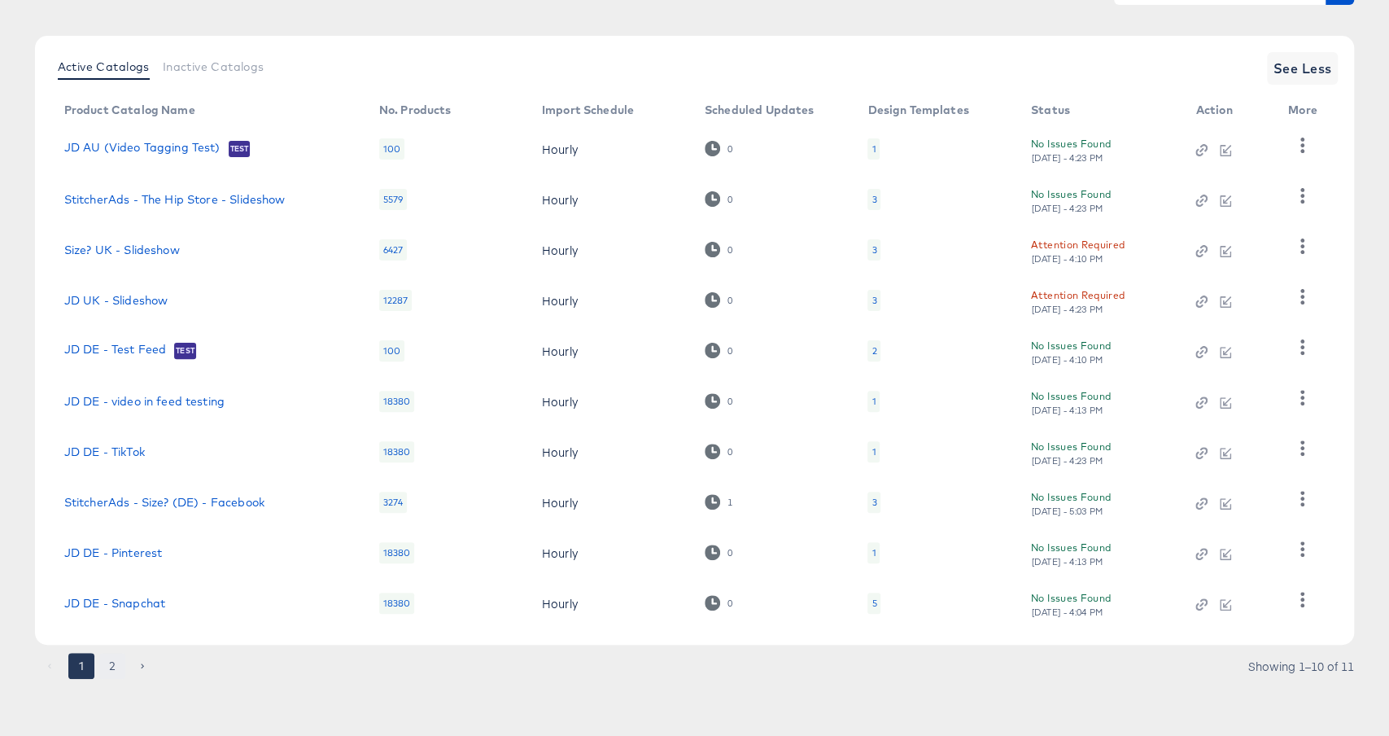
click at [112, 662] on button "2" at bounding box center [112, 666] width 26 height 26
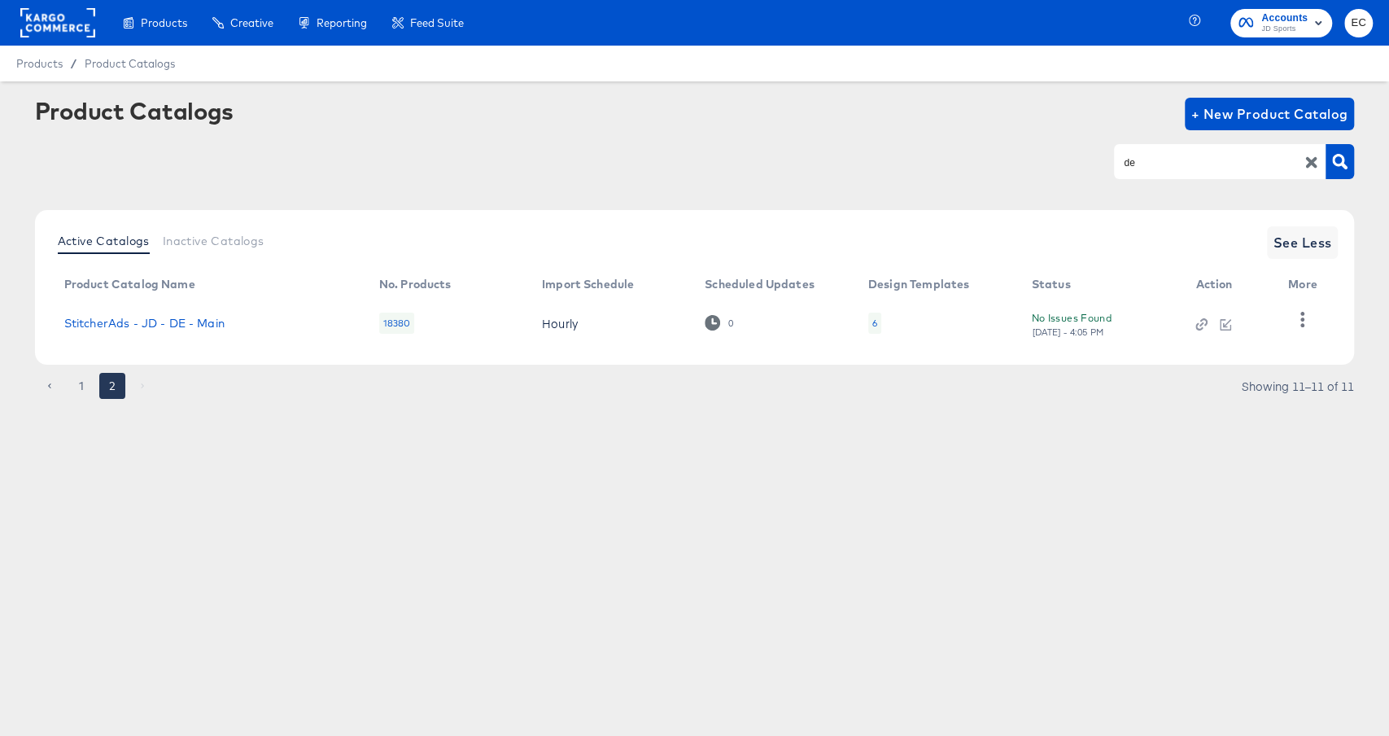
scroll to position [0, 0]
click at [146, 320] on link "StitcherAds - JD - DE - Main" at bounding box center [144, 323] width 160 height 13
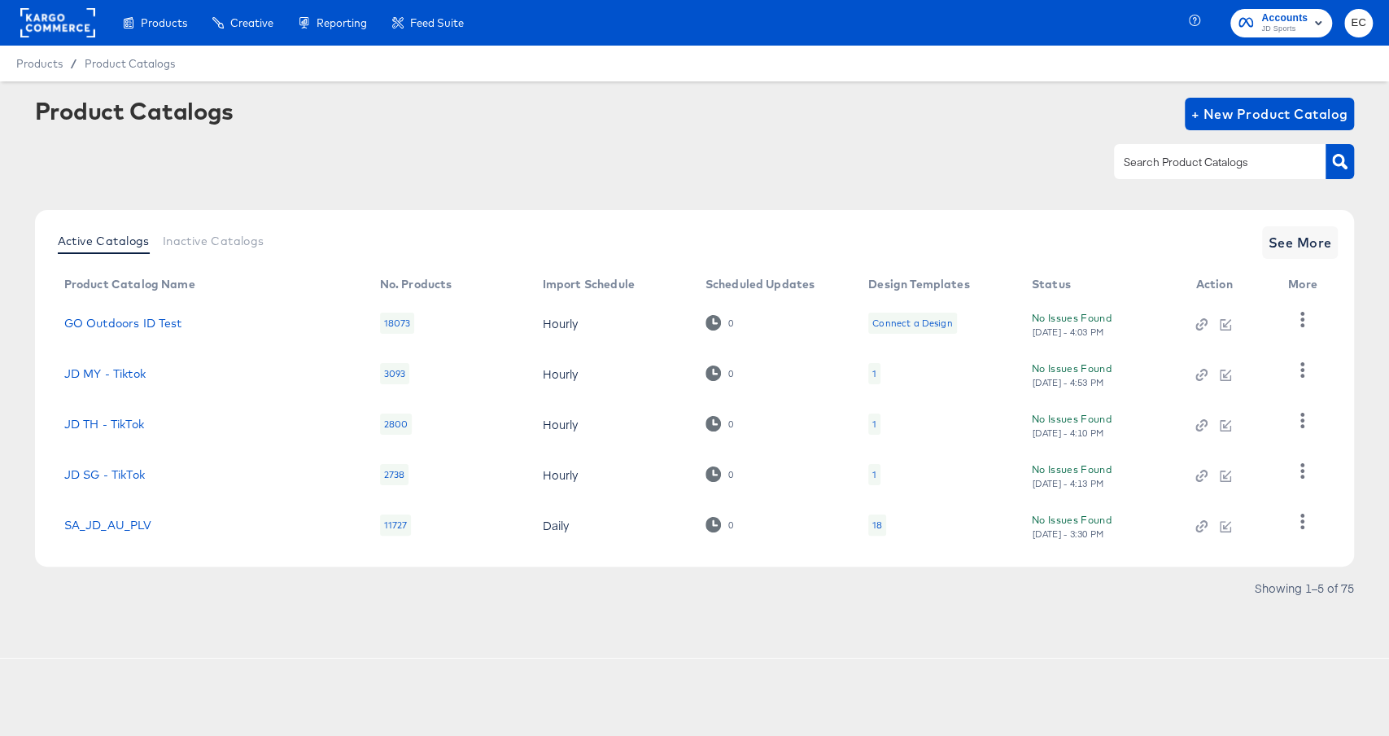
click at [1197, 154] on input "text" at bounding box center [1206, 162] width 173 height 19
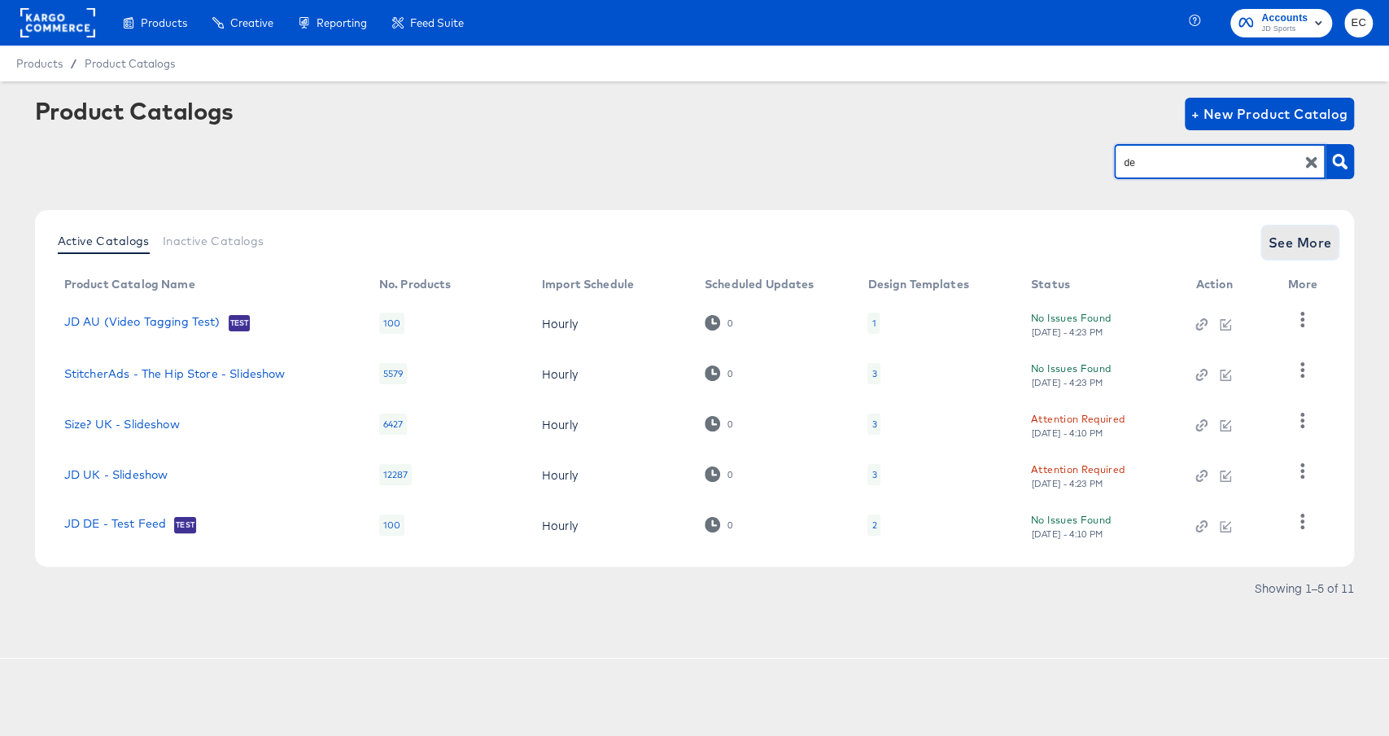
click at [1312, 232] on span "See More" at bounding box center [1300, 242] width 63 height 23
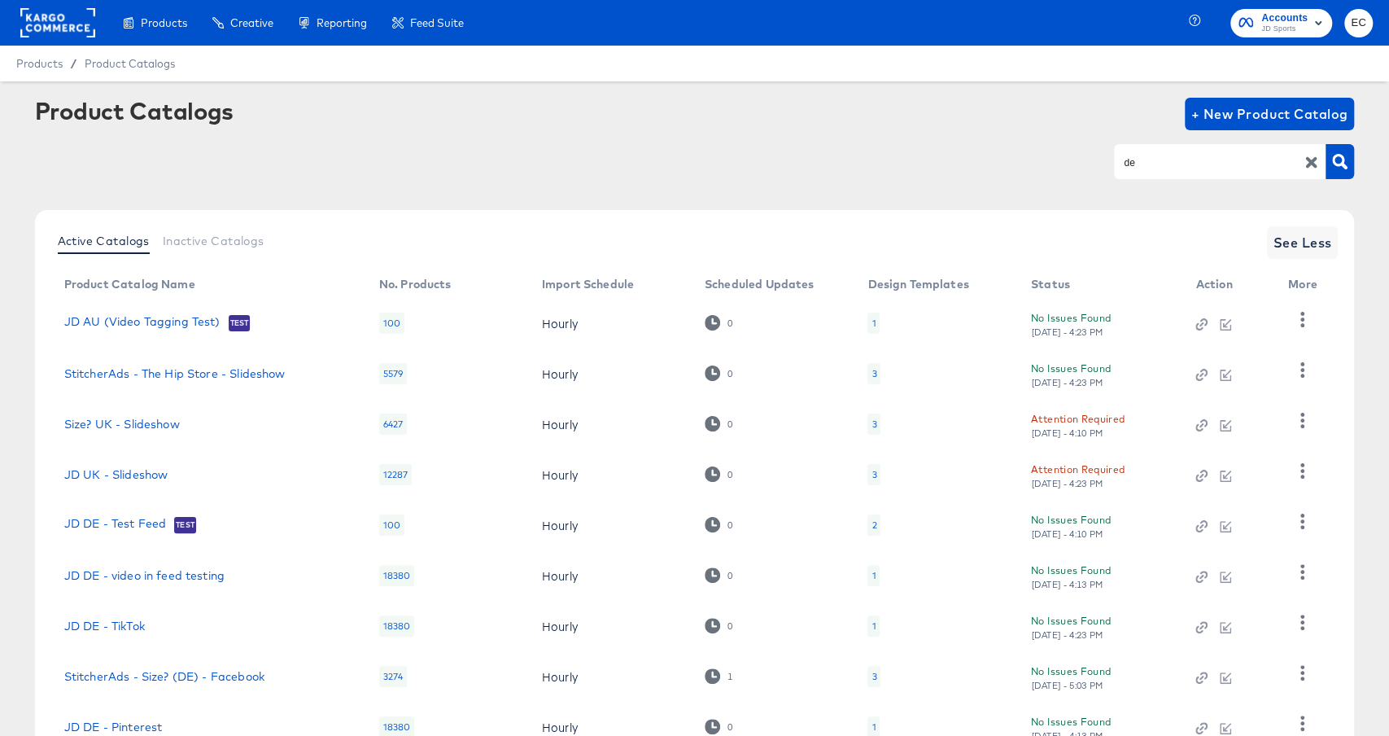
scroll to position [174, 0]
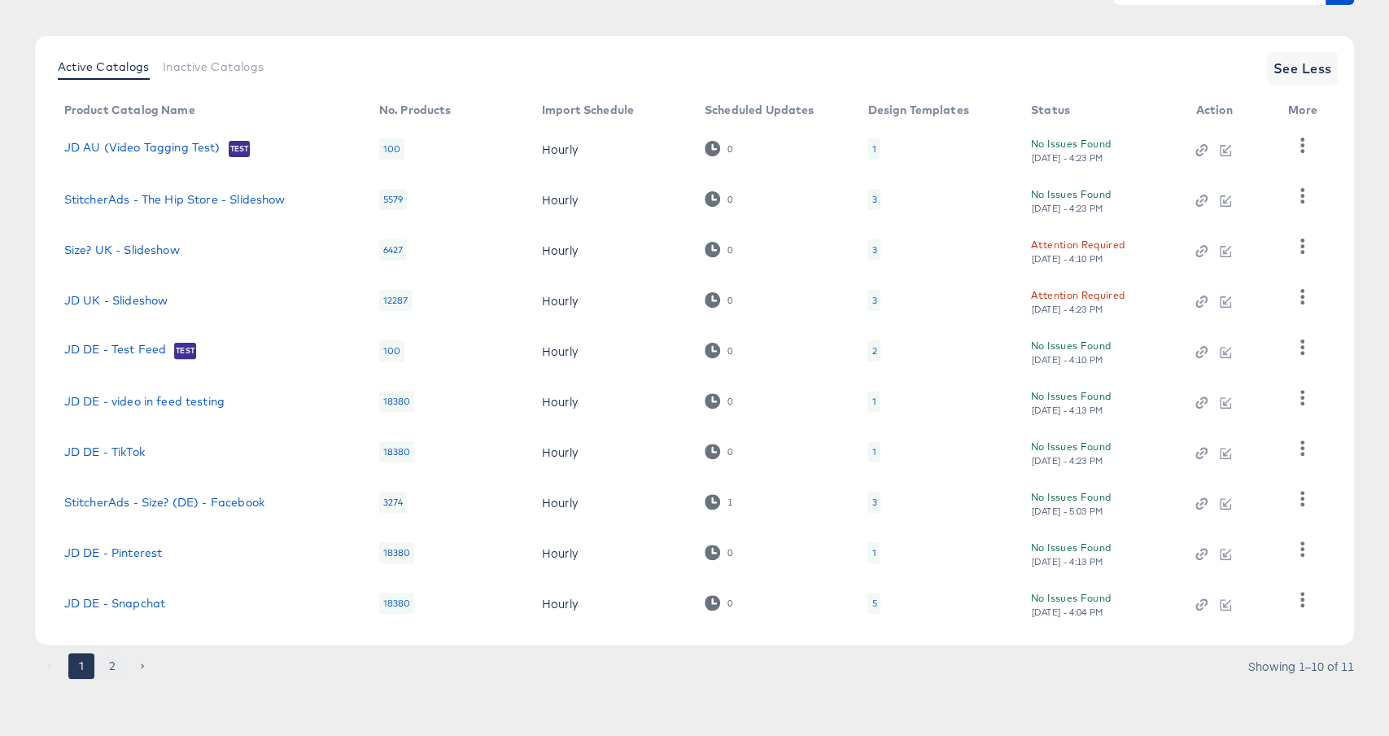
click at [112, 659] on button "2" at bounding box center [112, 666] width 26 height 26
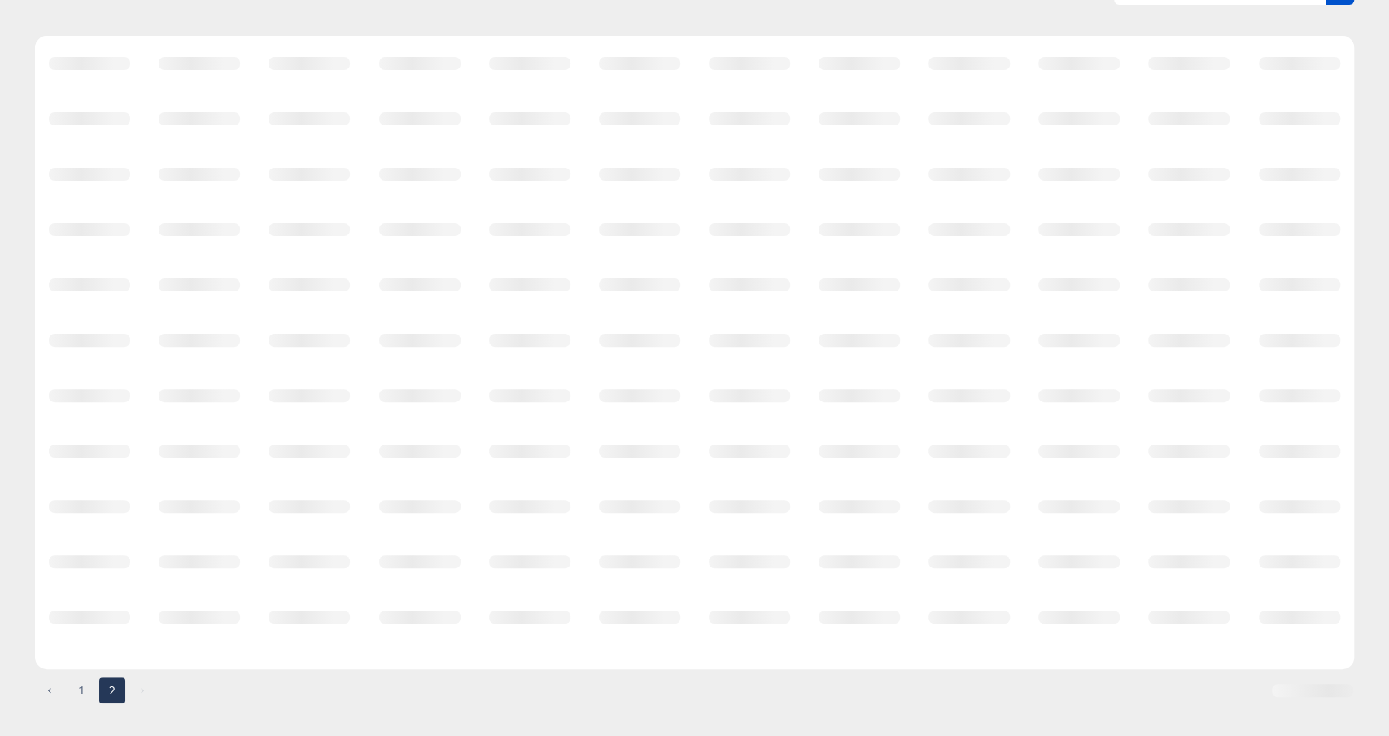
scroll to position [0, 0]
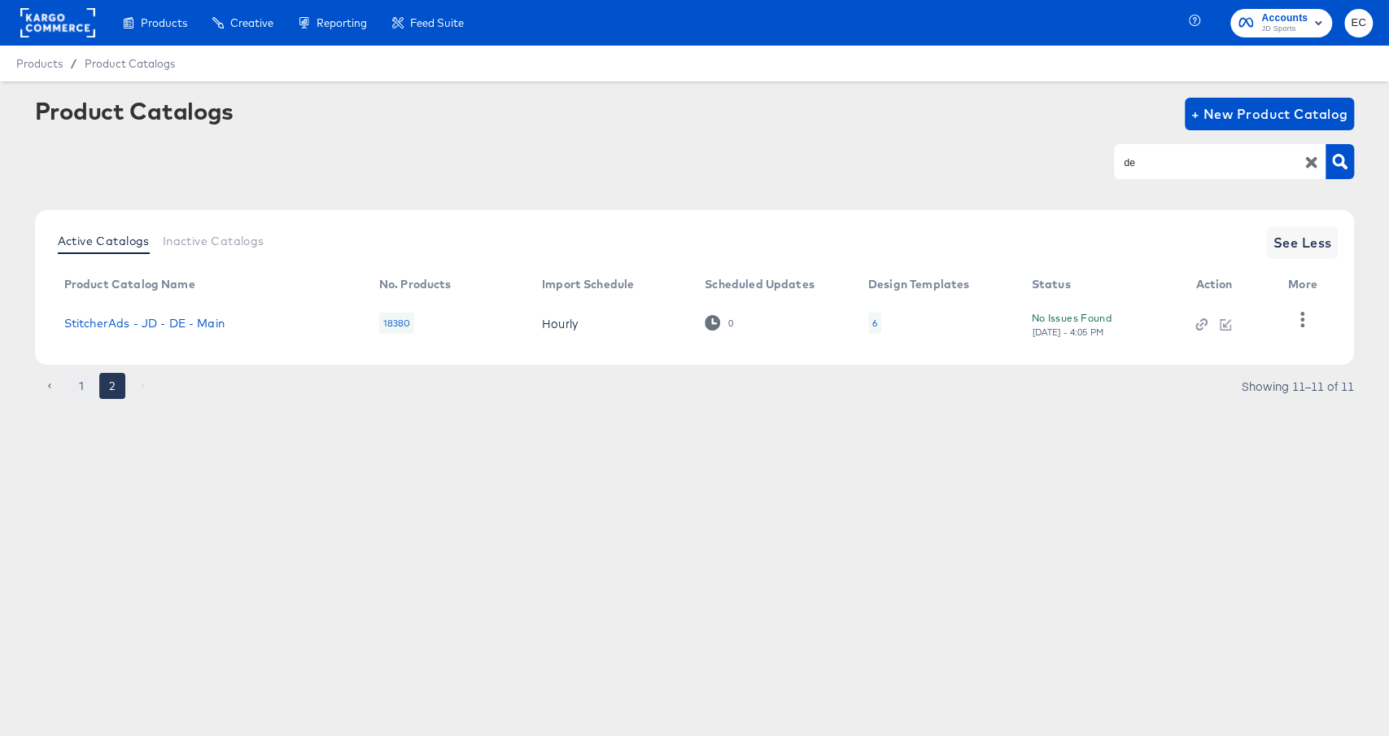
click at [80, 379] on button "1" at bounding box center [81, 386] width 26 height 26
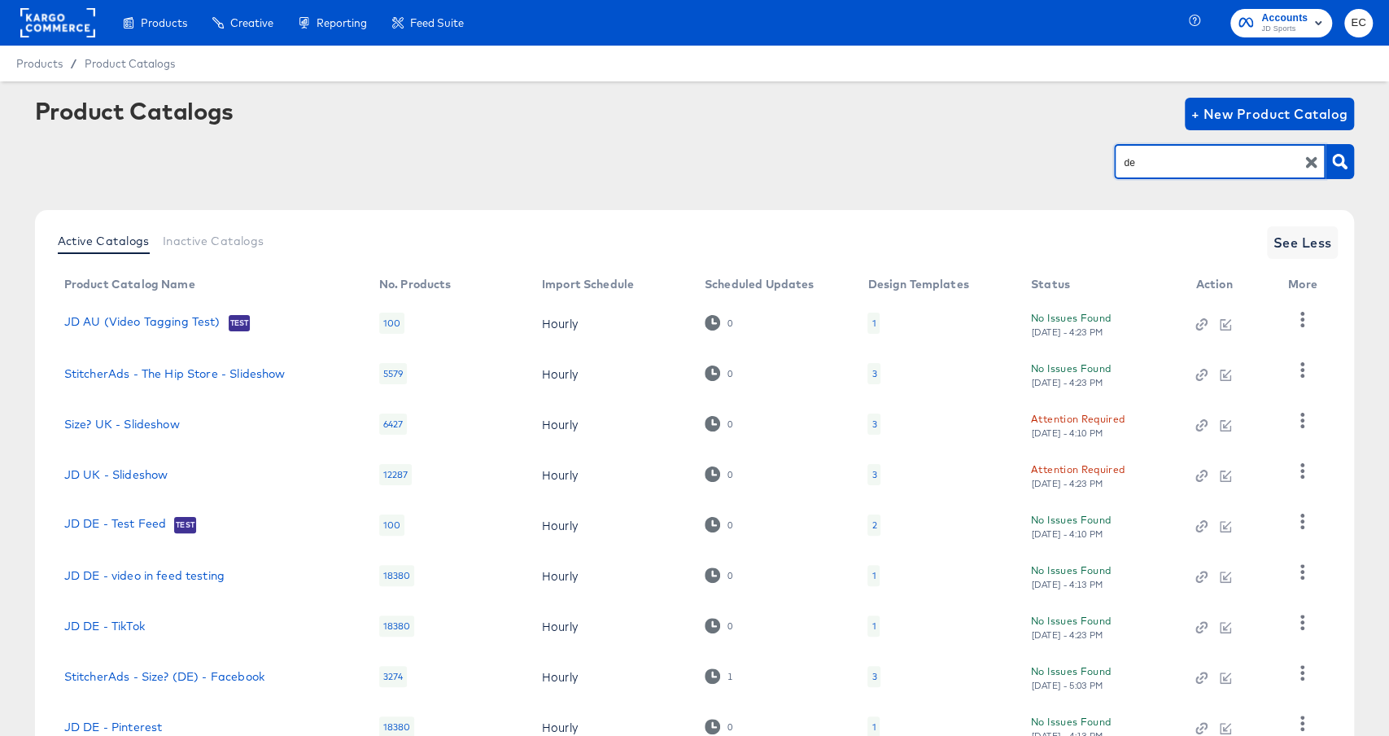
click at [1136, 161] on input "de" at bounding box center [1206, 162] width 173 height 19
type input "fr"
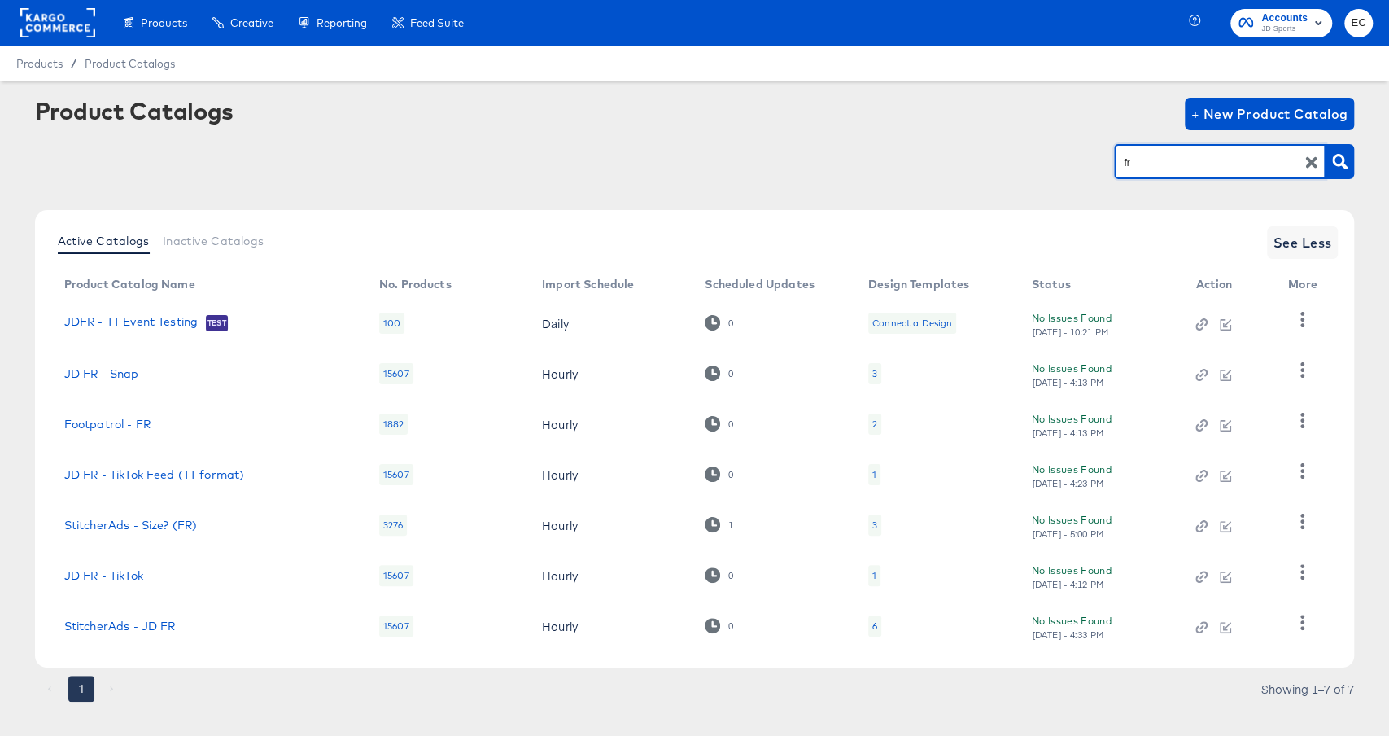
scroll to position [23, 0]
